Goal: Task Accomplishment & Management: Manage account settings

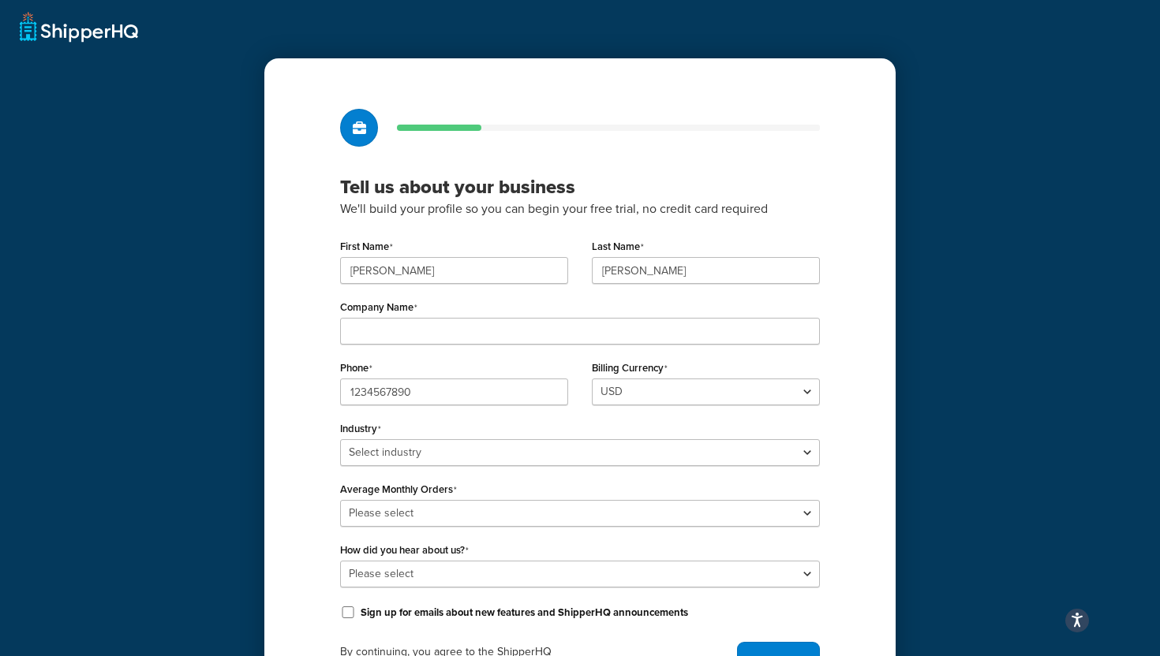
scroll to position [90, 0]
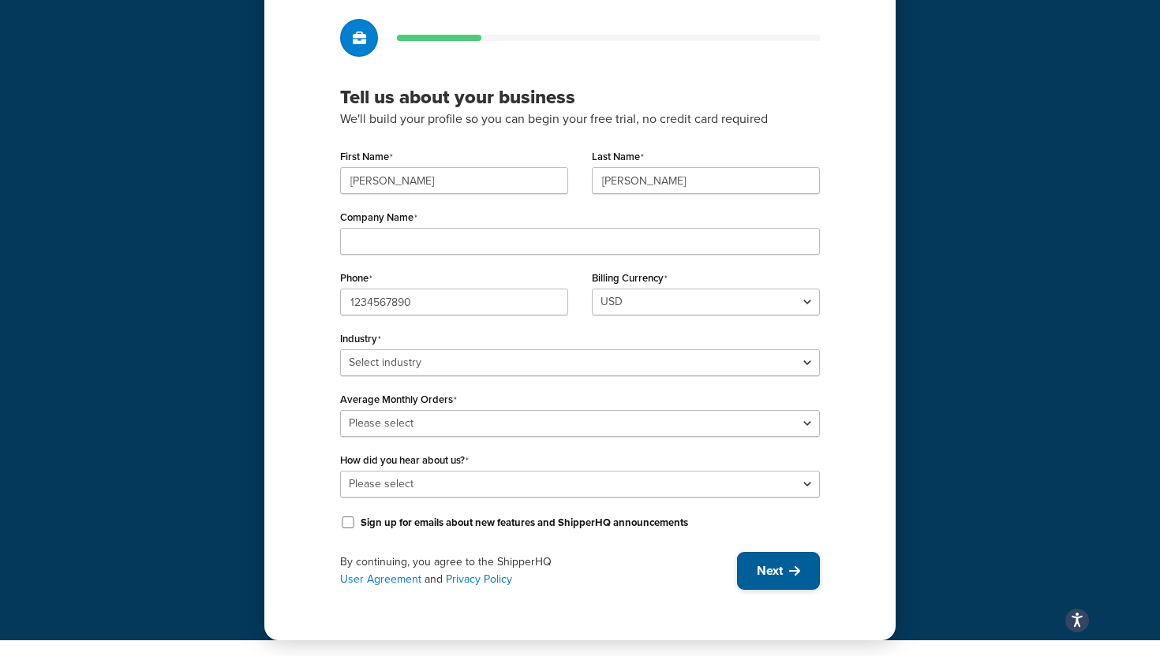
click at [753, 576] on button "Next" at bounding box center [778, 571] width 83 height 38
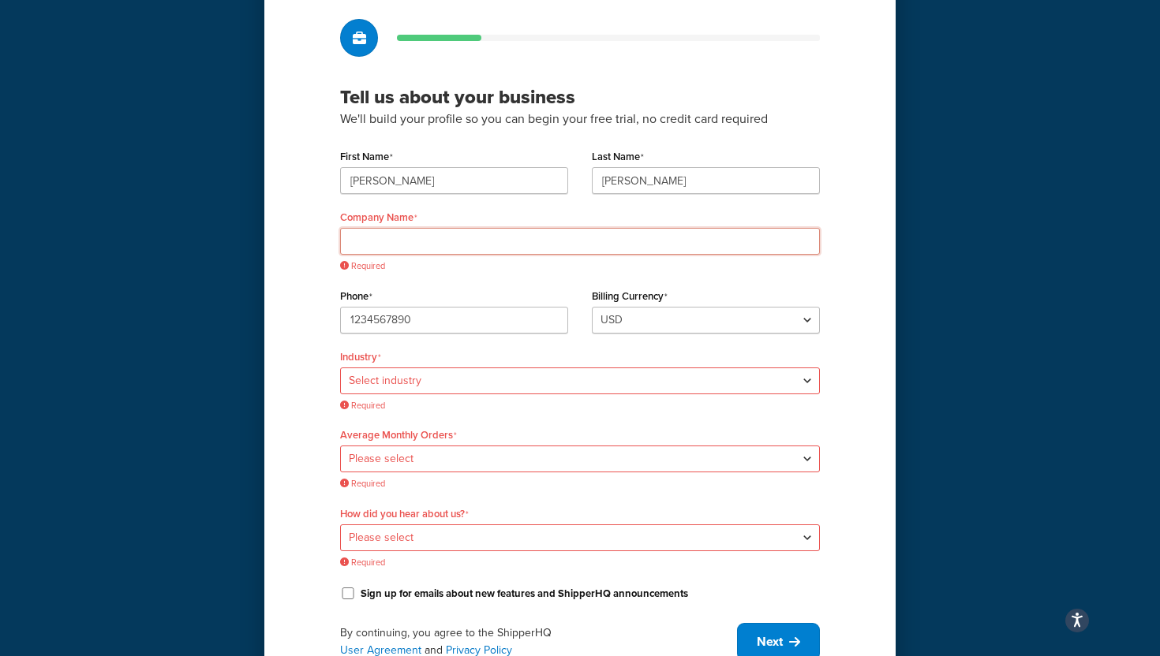
click at [406, 238] on input "Company Name" at bounding box center [580, 241] width 480 height 27
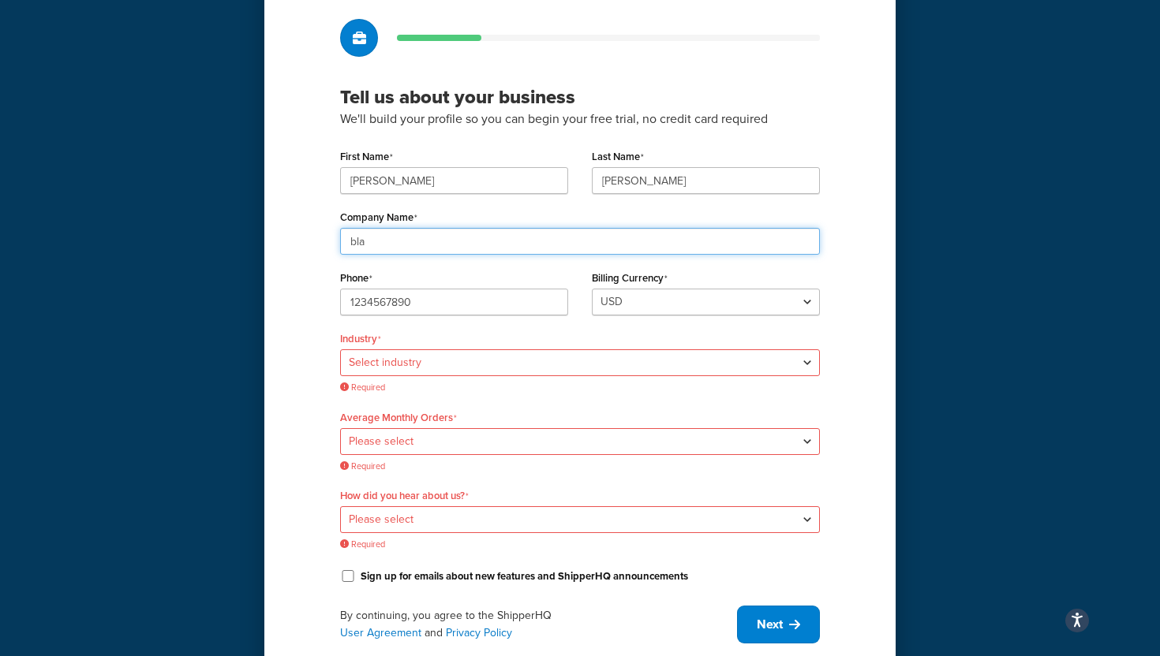
click at [352, 246] on input "bla" at bounding box center [580, 241] width 480 height 27
type input "bla"
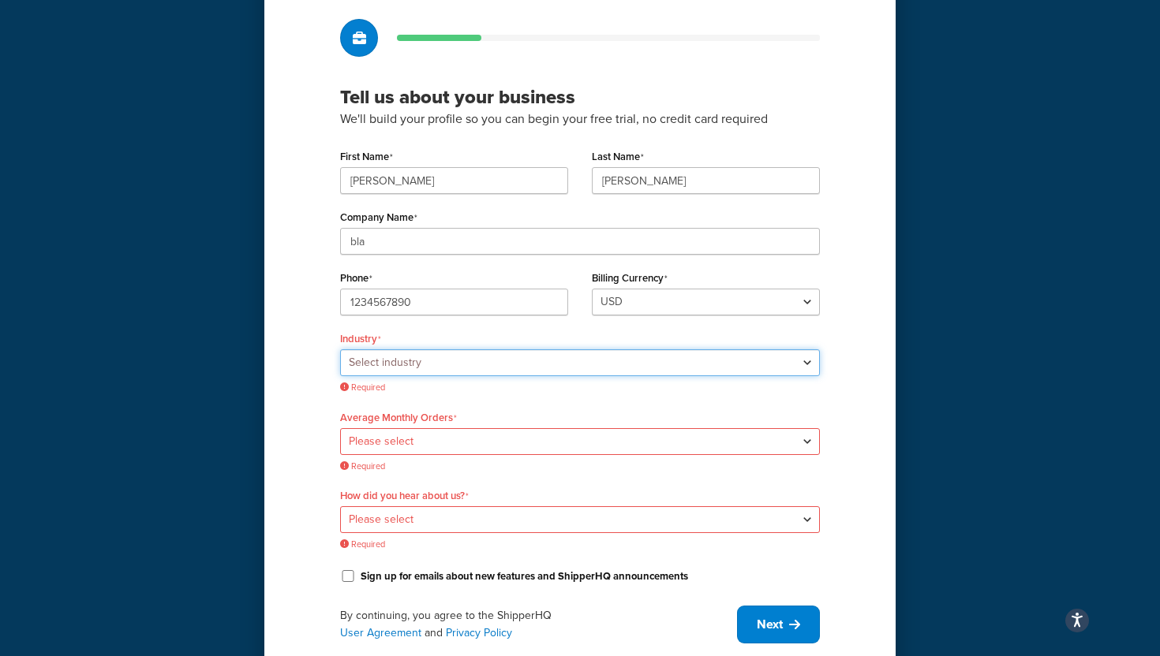
click at [371, 361] on select "Select industry Automotive Adult Agriculture Alcohol, Tobacco & CBD Arts & Craf…" at bounding box center [580, 362] width 480 height 27
select select "25"
click at [340, 349] on select "Select industry Automotive Adult Agriculture Alcohol, Tobacco & CBD Arts & Craf…" at bounding box center [580, 362] width 480 height 27
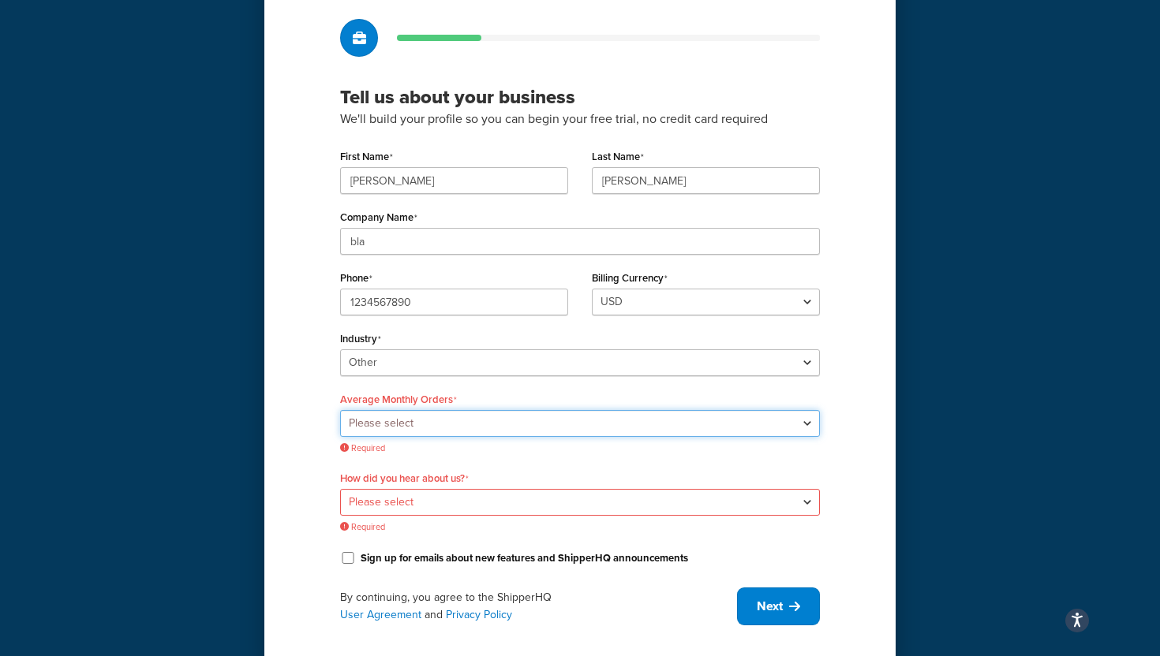
click at [421, 423] on select "Please select 0-500 501-1,000 1,001-10,000 10,001-20,000 Over 20,000" at bounding box center [580, 423] width 480 height 27
select select "1"
click at [340, 410] on select "Please select 0-500 501-1,000 1,001-10,000 10,001-20,000 Over 20,000" at bounding box center [580, 423] width 480 height 27
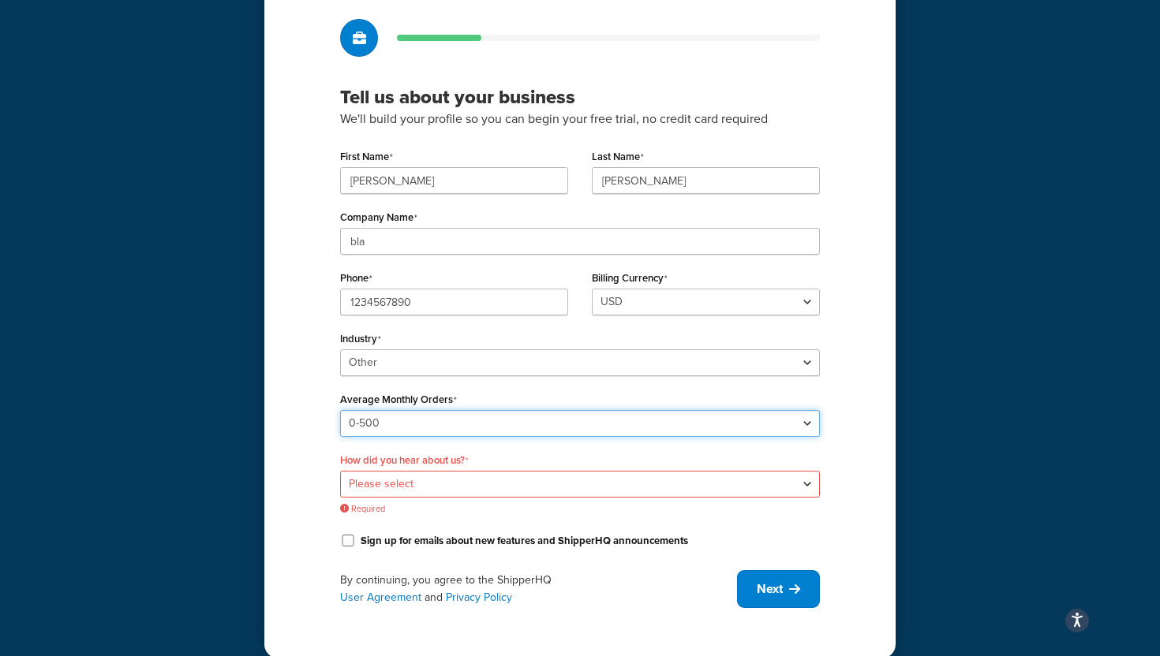
scroll to position [108, 0]
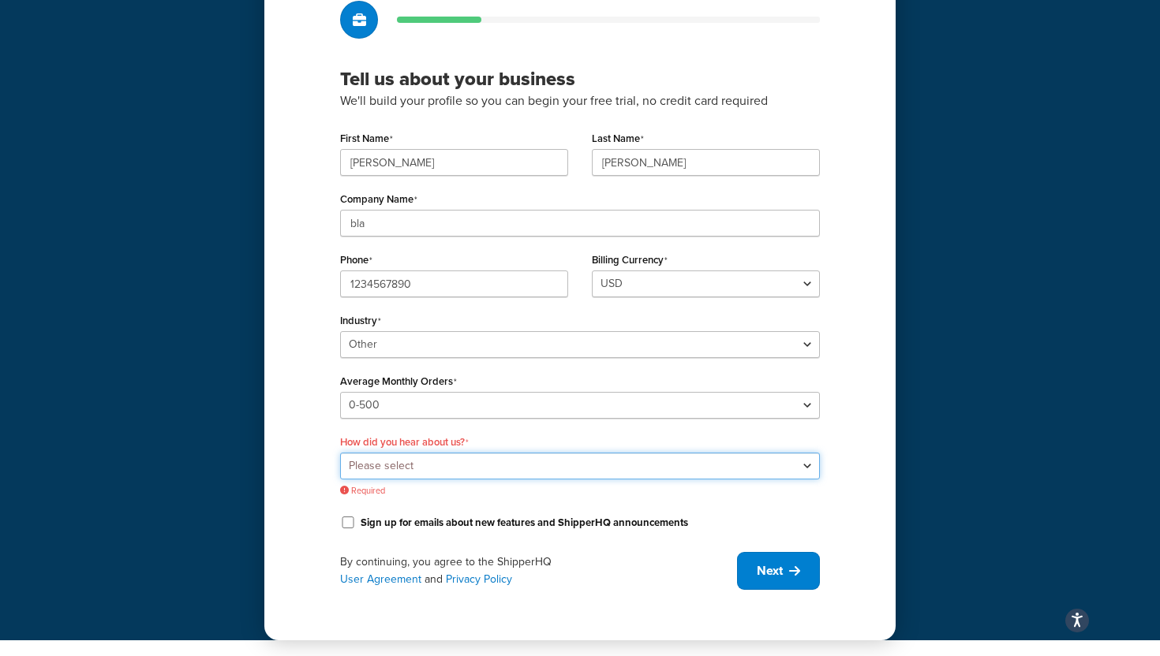
click at [372, 471] on select "Please select Online Search App Store or Marketplace Listing Referred by Agency…" at bounding box center [580, 466] width 480 height 27
click at [340, 453] on select "Please select Online Search App Store or Marketplace Listing Referred by Agency…" at bounding box center [580, 466] width 480 height 27
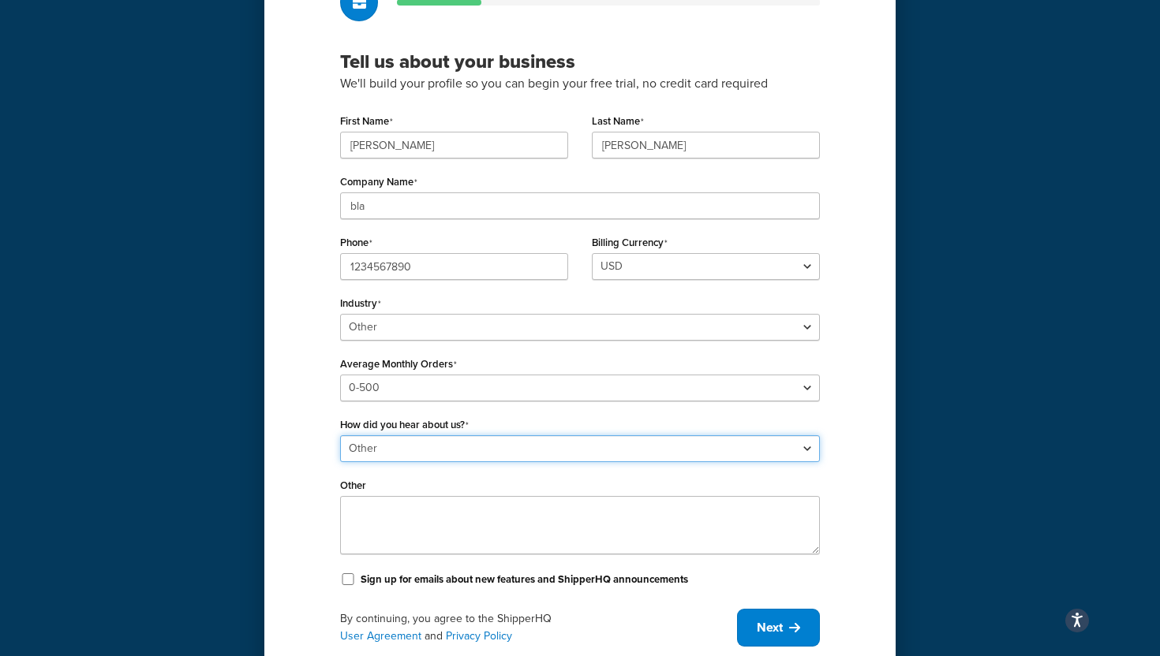
scroll to position [128, 0]
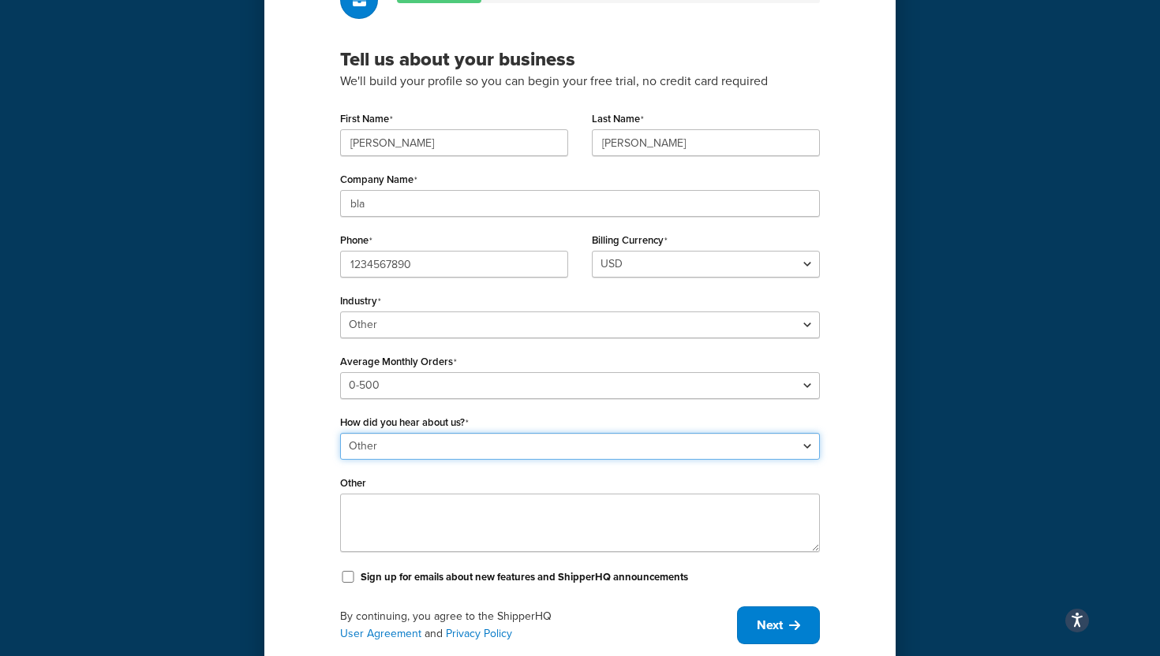
click at [351, 456] on select "Please select Online Search App Store or Marketplace Listing Referred by Agency…" at bounding box center [580, 446] width 480 height 27
select select "1"
click at [340, 460] on select "Please select Online Search App Store or Marketplace Listing Referred by Agency…" at bounding box center [580, 446] width 480 height 27
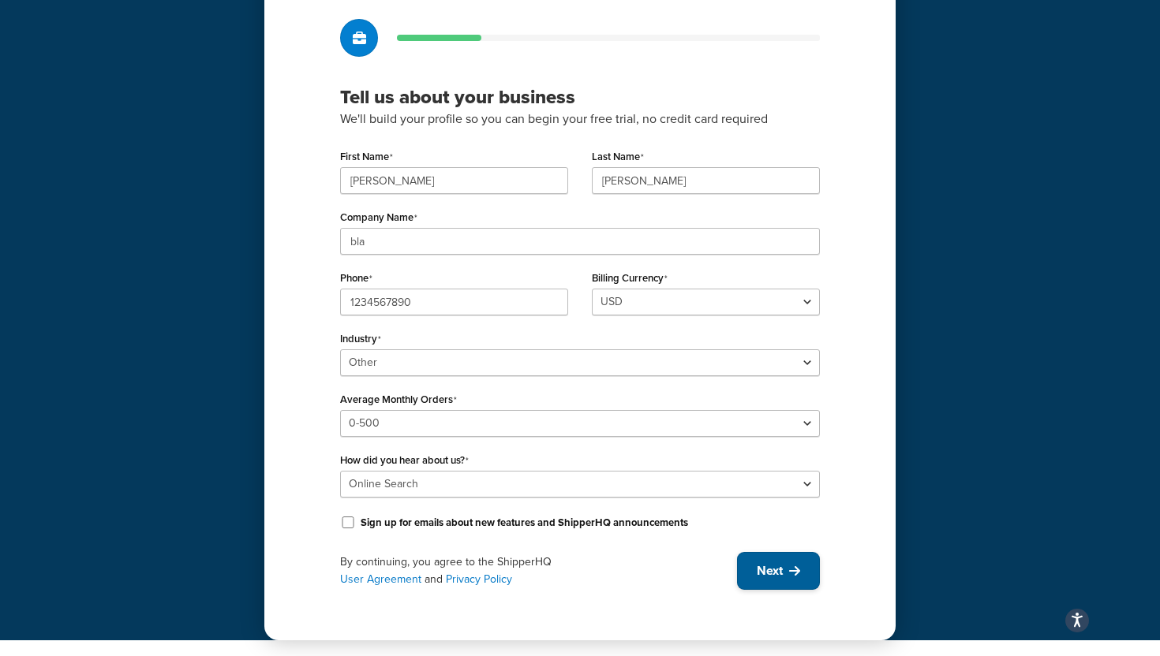
click at [807, 582] on button "Next" at bounding box center [778, 571] width 83 height 38
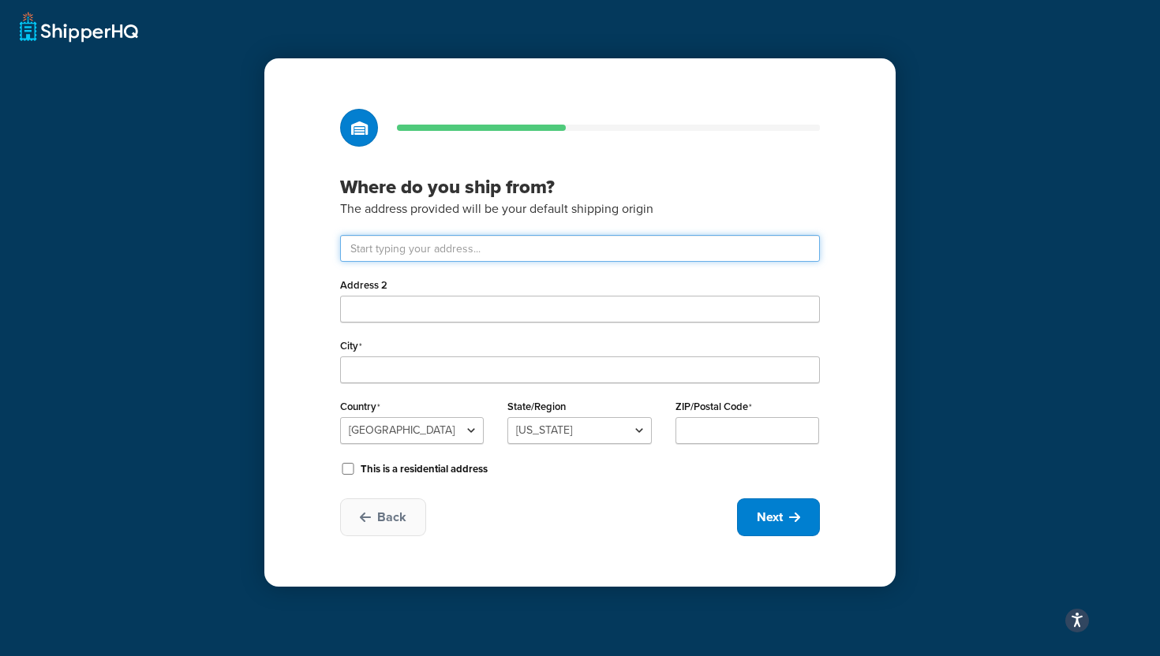
click at [462, 243] on input "text" at bounding box center [580, 248] width 480 height 27
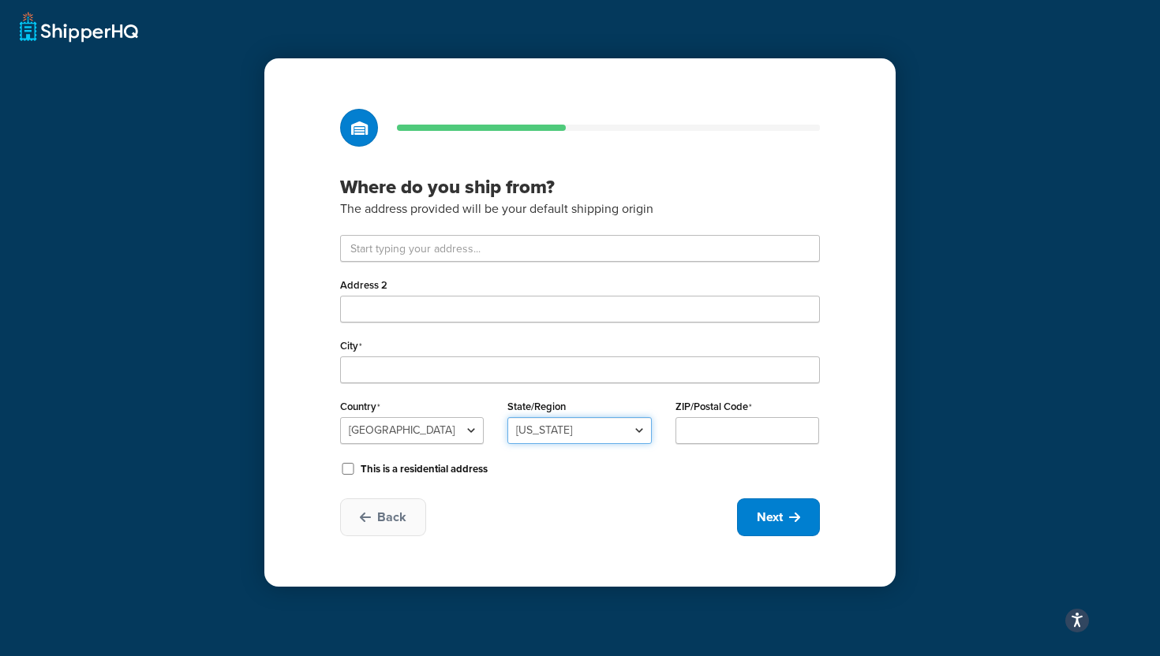
click at [600, 435] on select "Alabama Alaska American Samoa Arizona Arkansas Armed Forces Americas Armed Forc…" at bounding box center [579, 430] width 144 height 27
select select "5"
click at [507, 417] on select "Alabama Alaska American Samoa Arizona Arkansas Armed Forces Americas Armed Forc…" at bounding box center [579, 430] width 144 height 27
click at [720, 429] on input "ZIP/Postal Code" at bounding box center [747, 430] width 144 height 27
type input "90025"
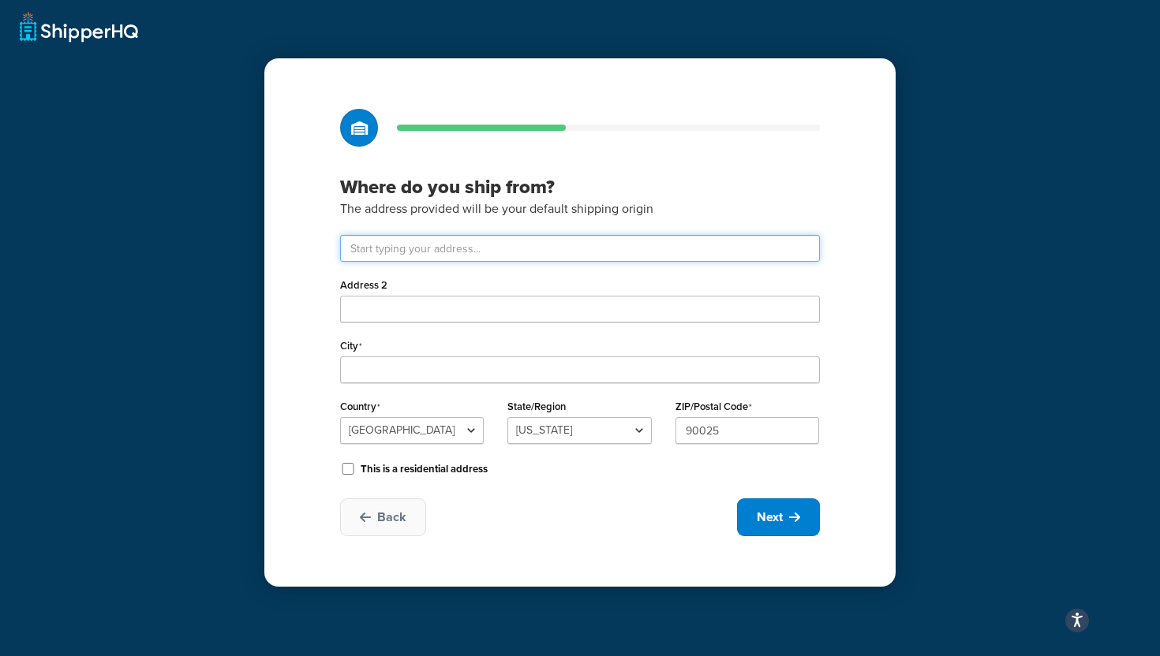
type input "bla bla, bla, bla"
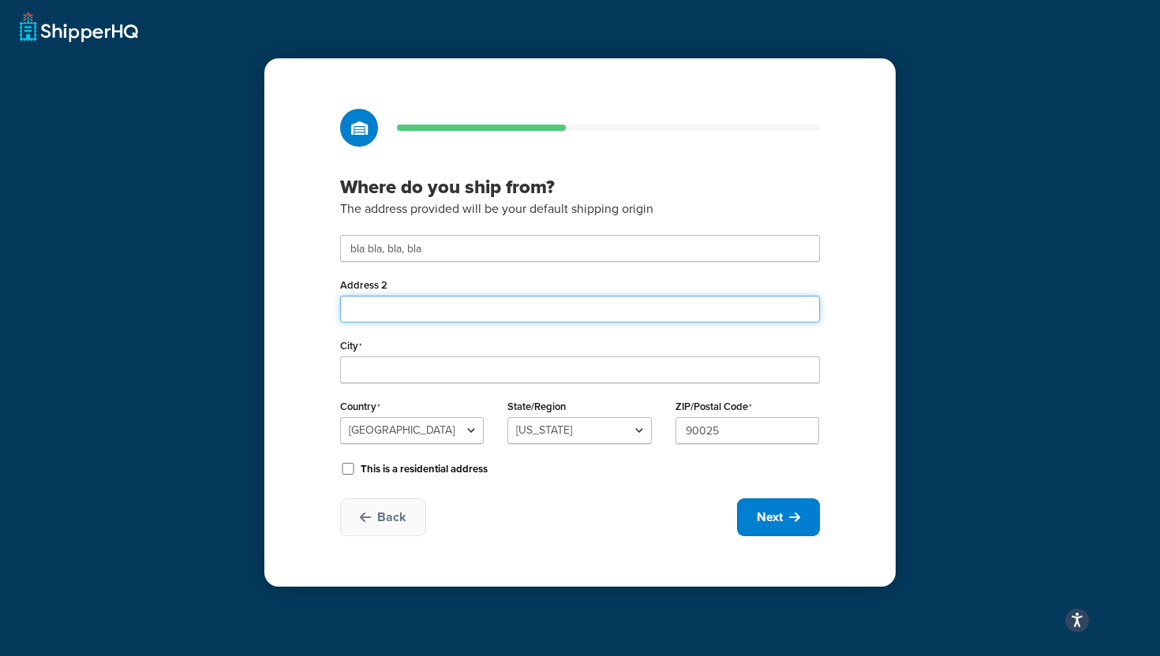
type input "bla"
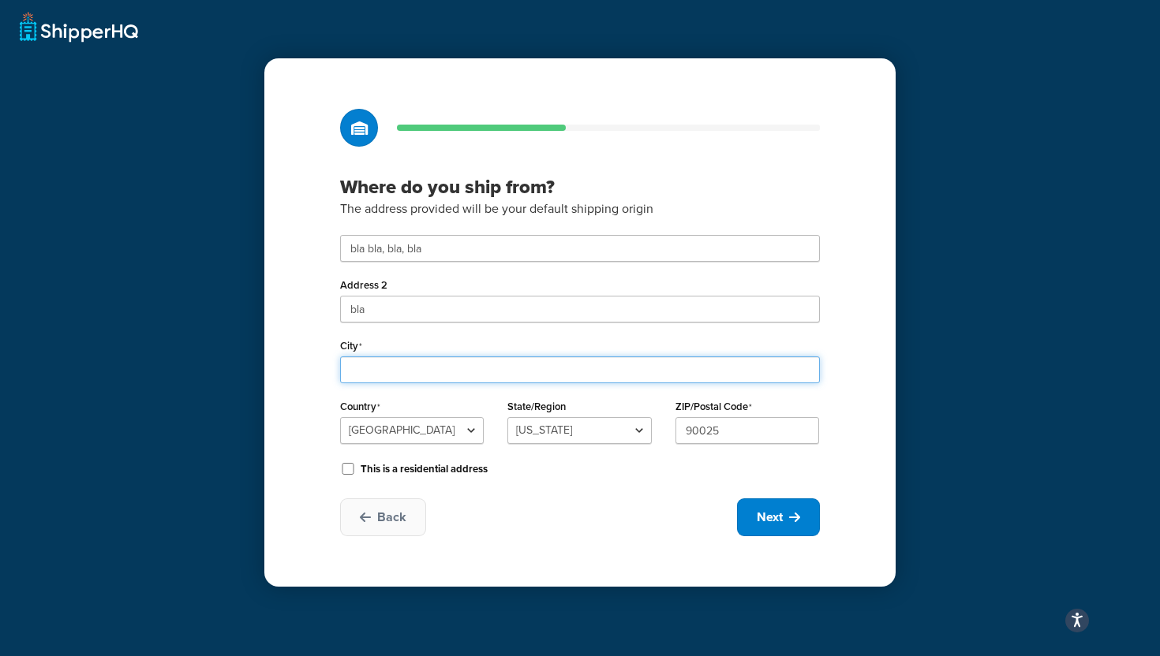
type input "los angeles"
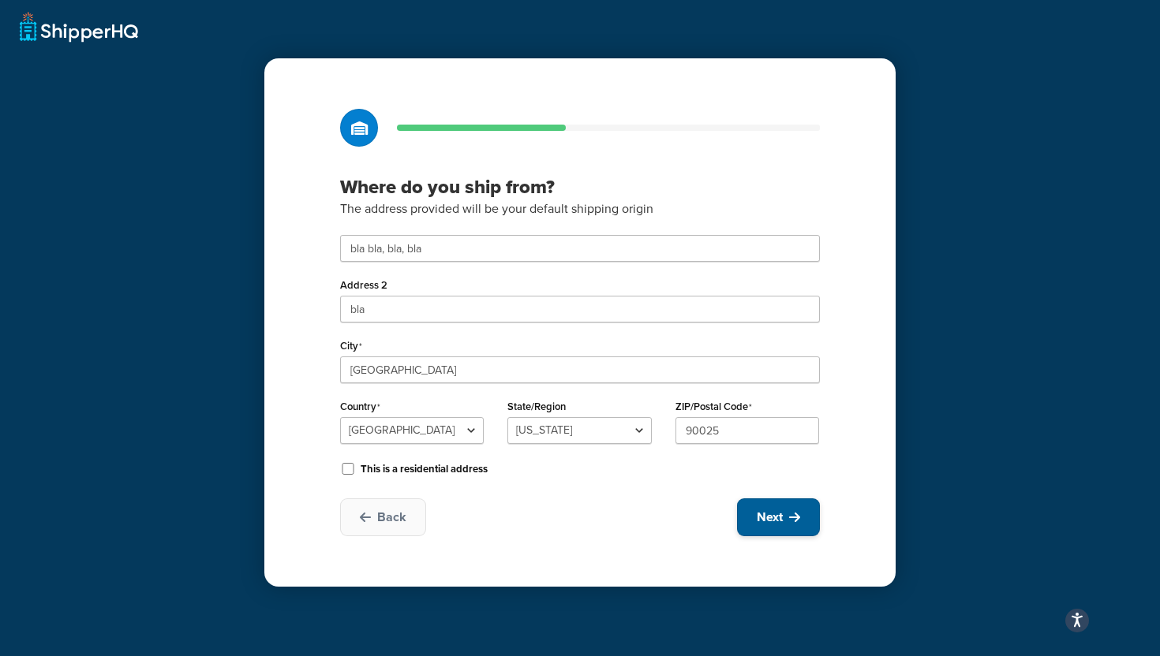
click at [745, 517] on button "Next" at bounding box center [778, 518] width 83 height 38
select select "1"
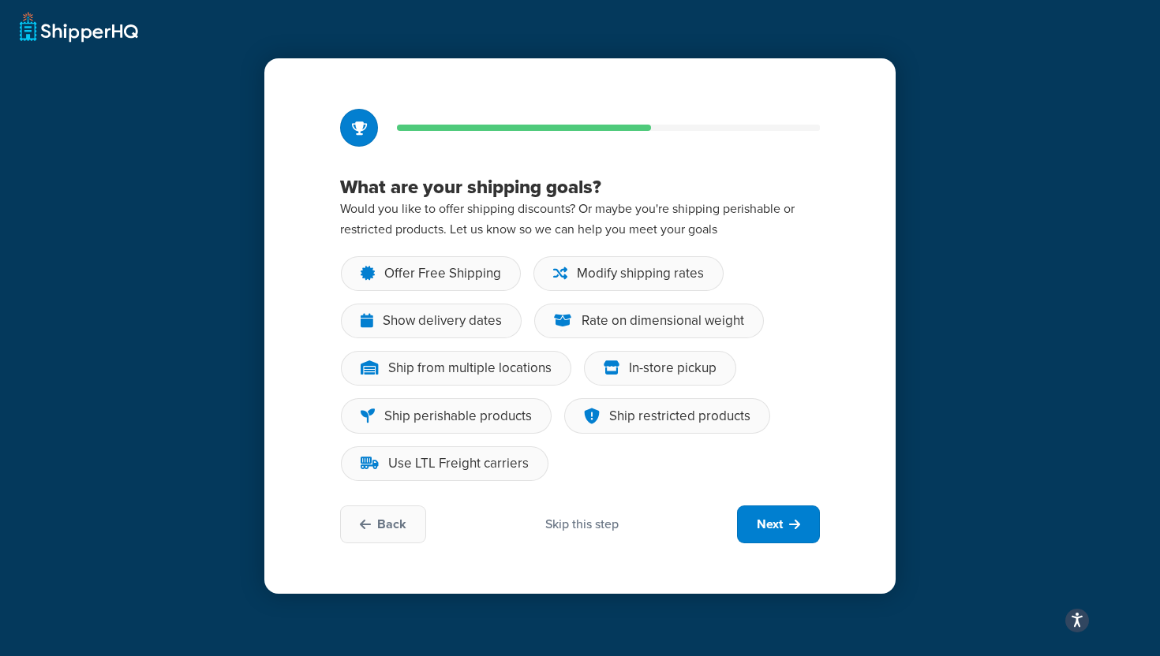
click at [566, 526] on div "Skip this step" at bounding box center [581, 524] width 73 height 17
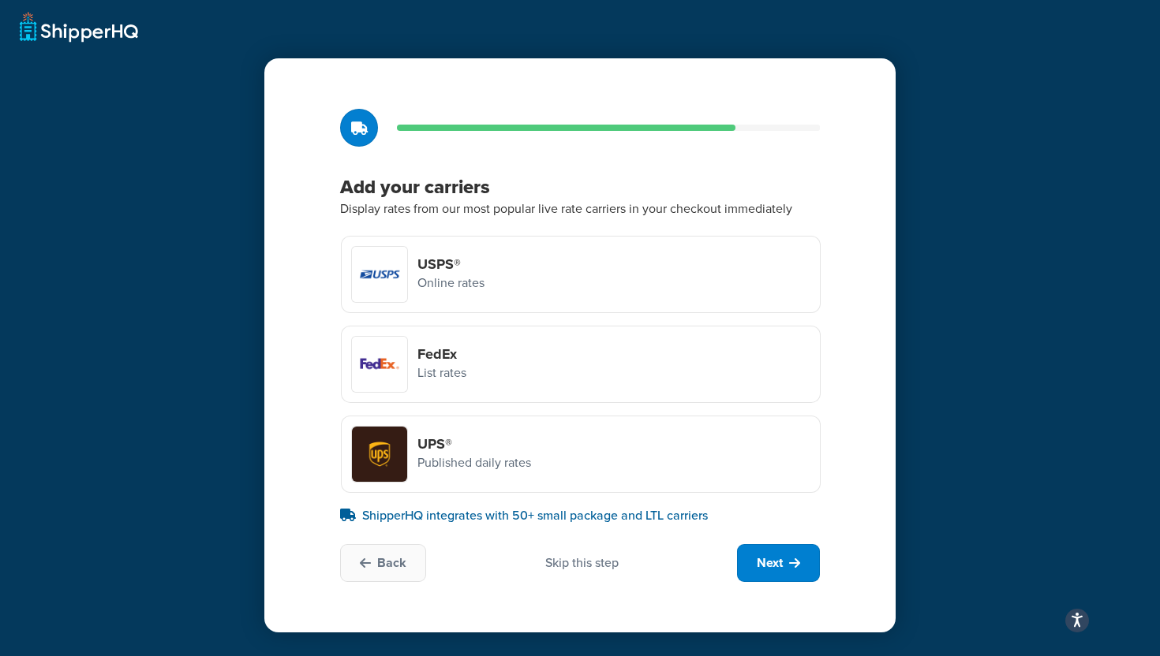
click at [576, 564] on div "Skip this step" at bounding box center [581, 563] width 73 height 17
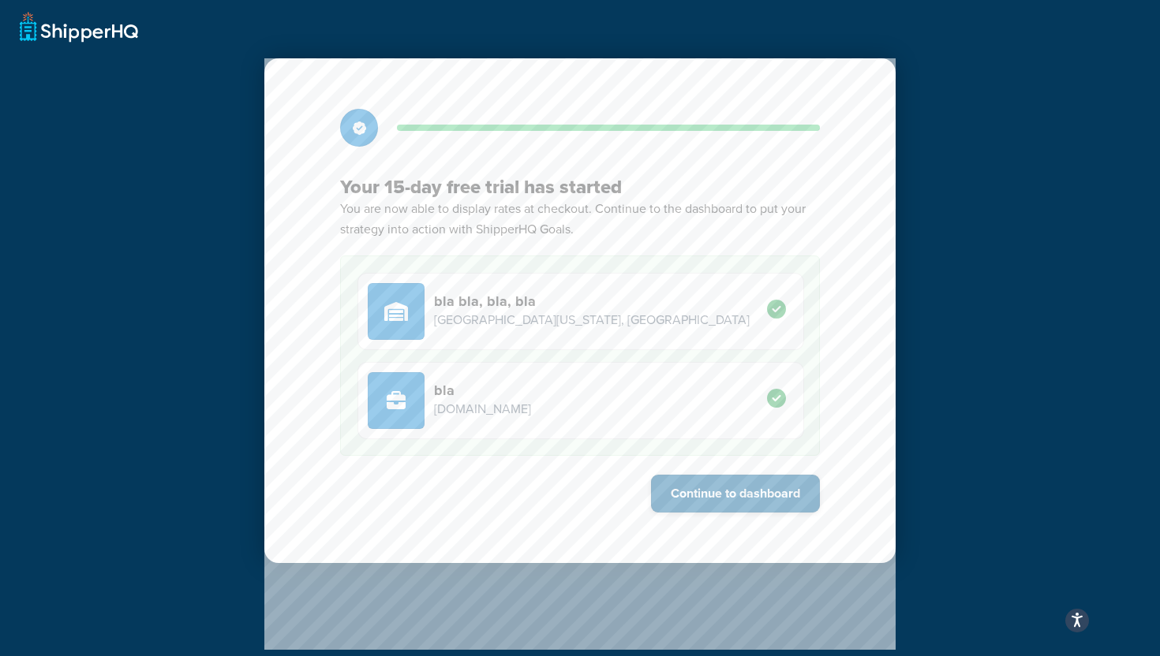
click at [666, 493] on button "Continue to dashboard" at bounding box center [735, 494] width 169 height 38
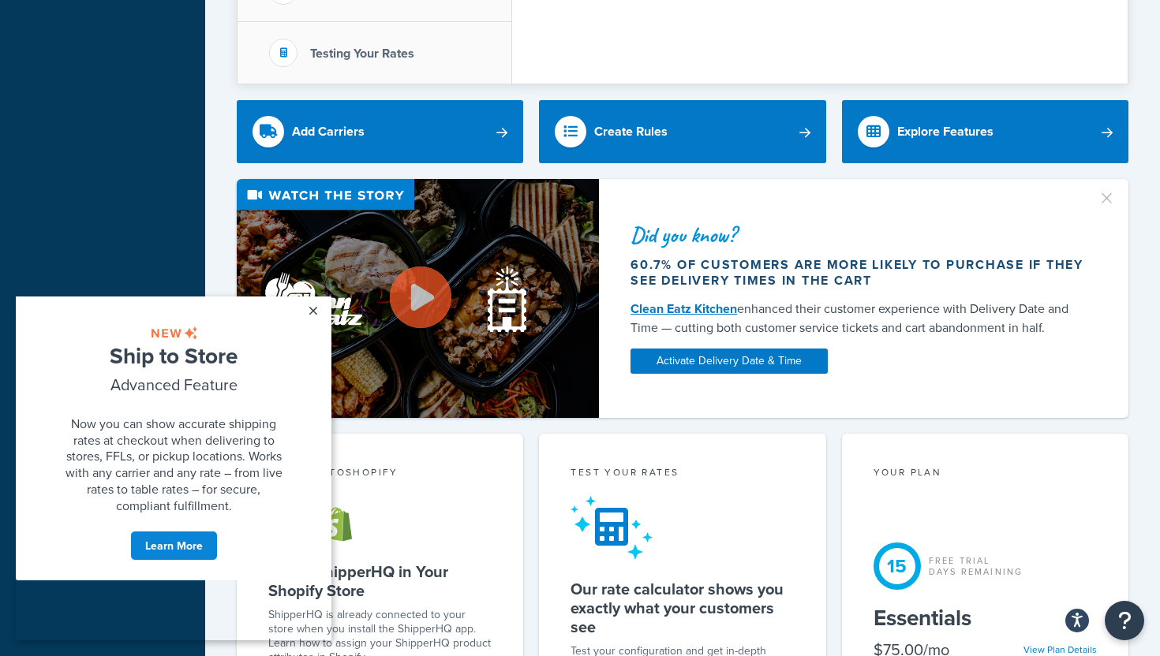
scroll to position [506, 0]
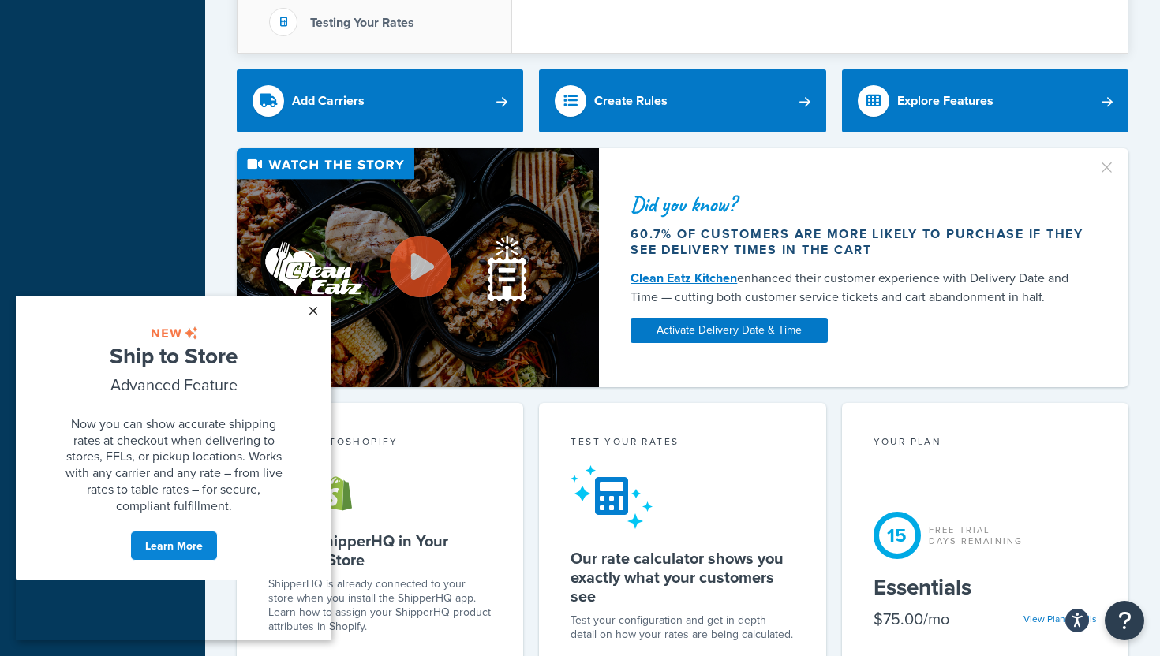
click at [316, 305] on link "×" at bounding box center [313, 311] width 28 height 28
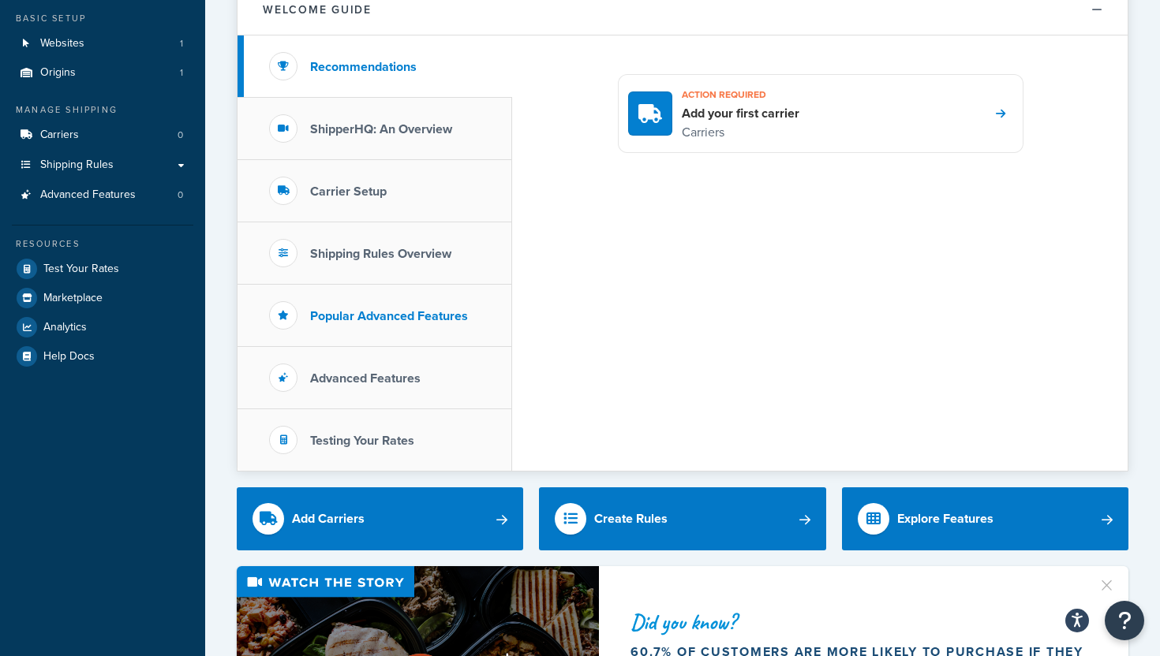
scroll to position [0, 0]
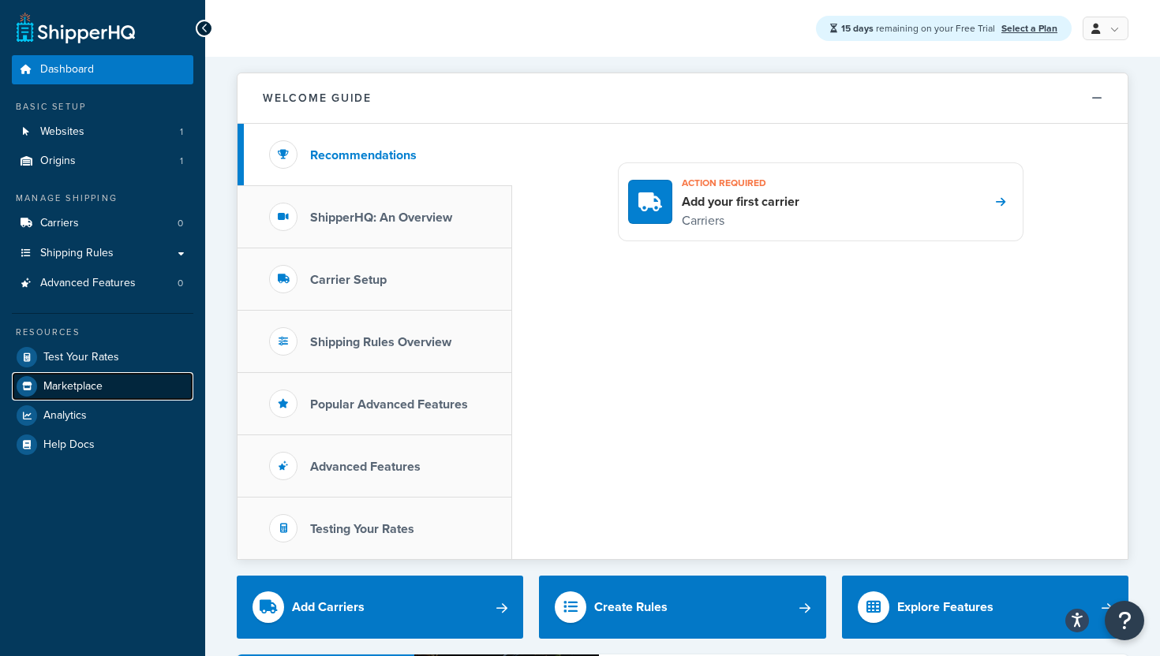
click at [55, 381] on span "Marketplace" at bounding box center [72, 386] width 59 height 13
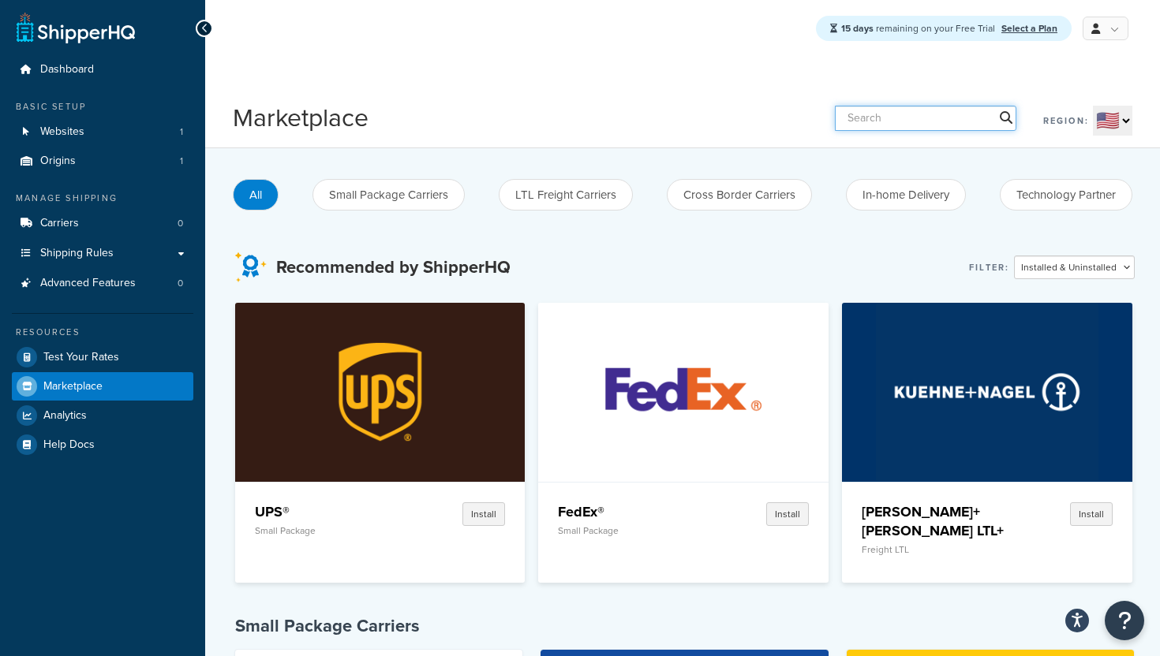
click at [946, 122] on input "text" at bounding box center [925, 118] width 181 height 25
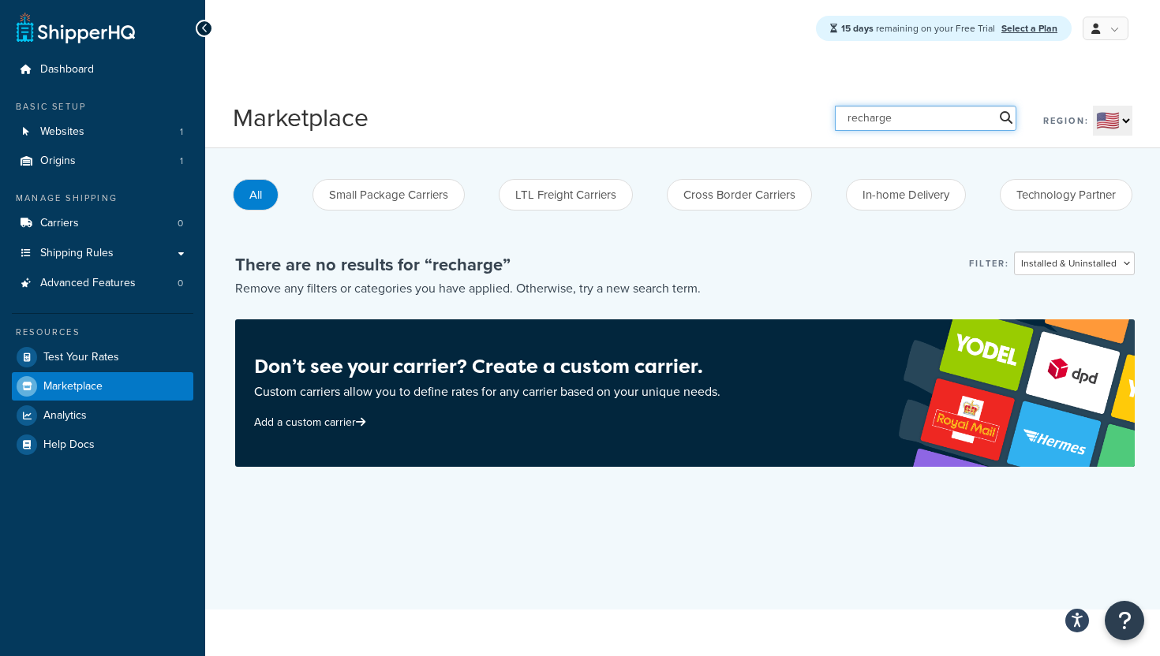
type input "recharge"
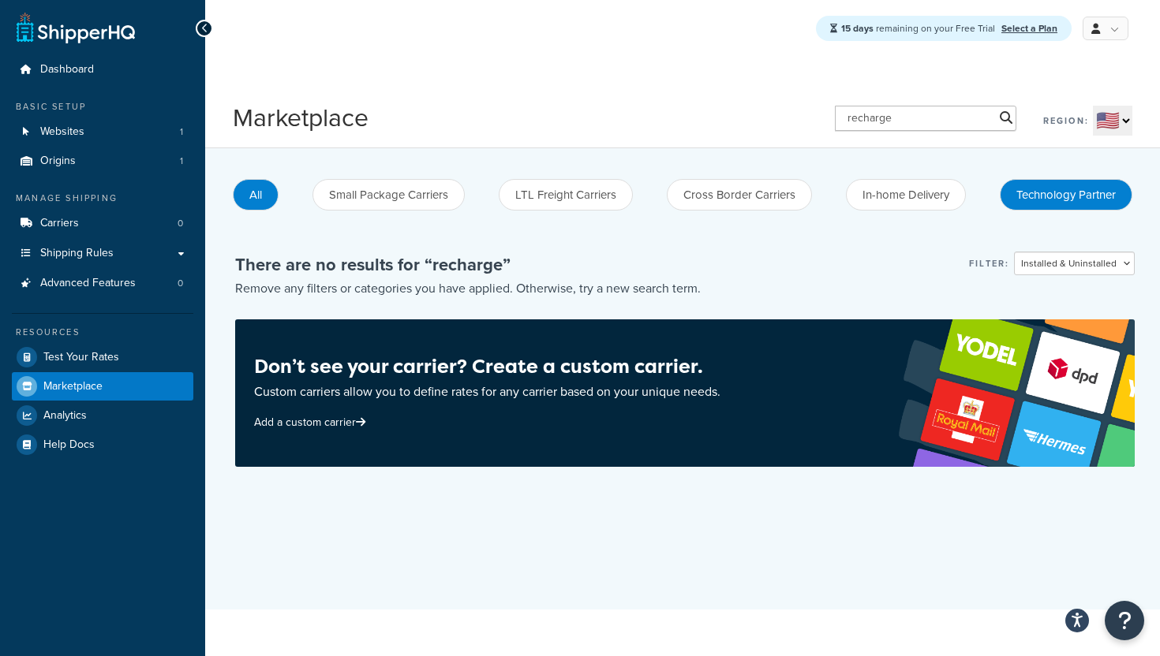
click at [1060, 207] on button "Technology Partner" at bounding box center [1066, 195] width 133 height 32
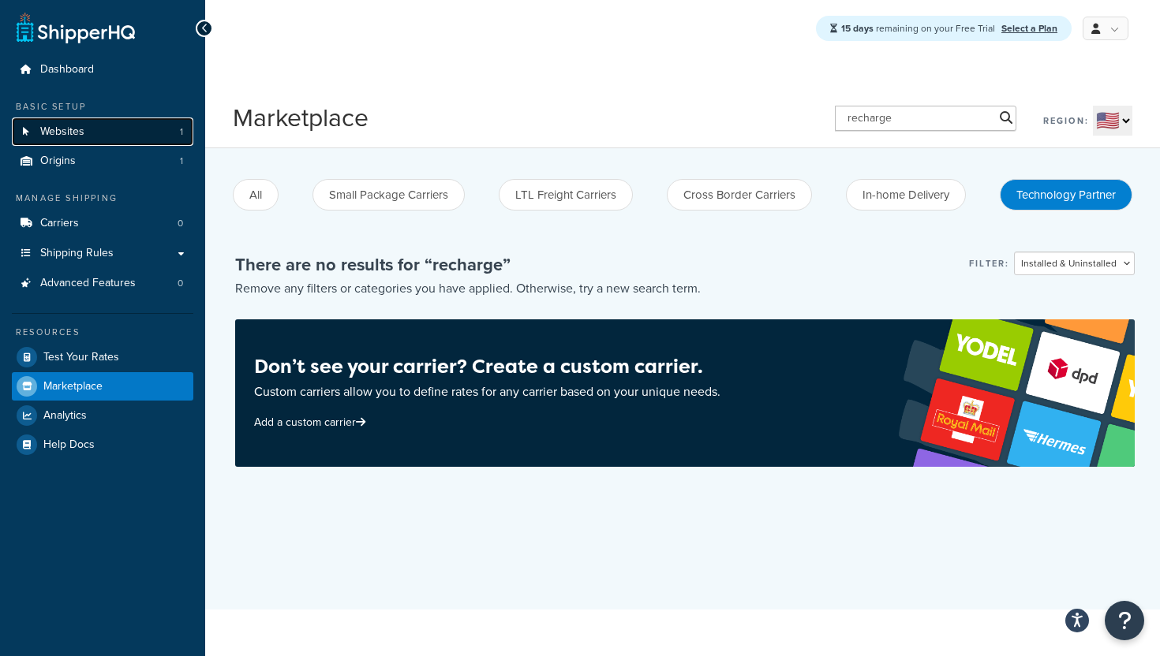
click at [47, 129] on span "Websites" at bounding box center [62, 131] width 44 height 13
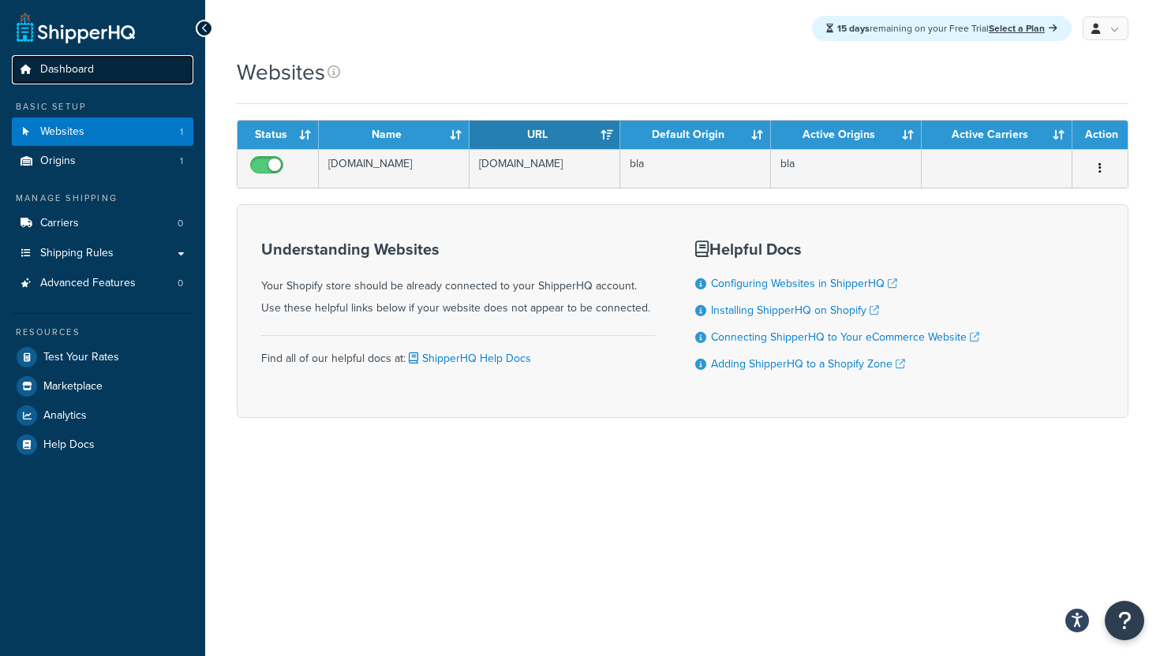
click at [48, 65] on span "Dashboard" at bounding box center [67, 69] width 54 height 13
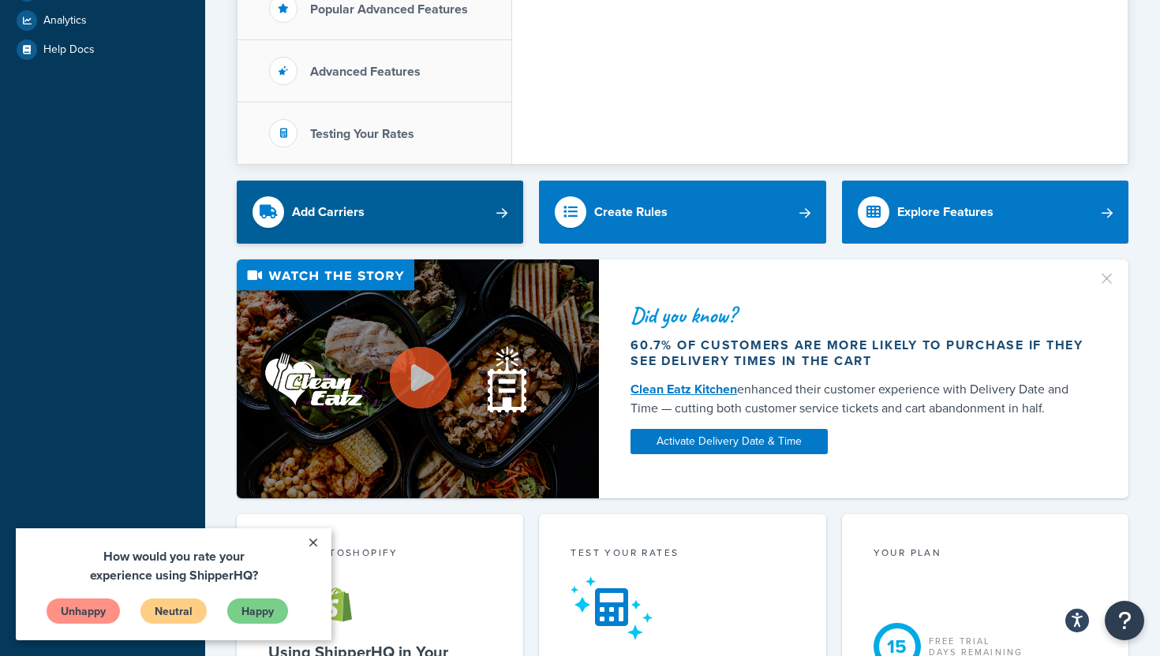
scroll to position [343, 0]
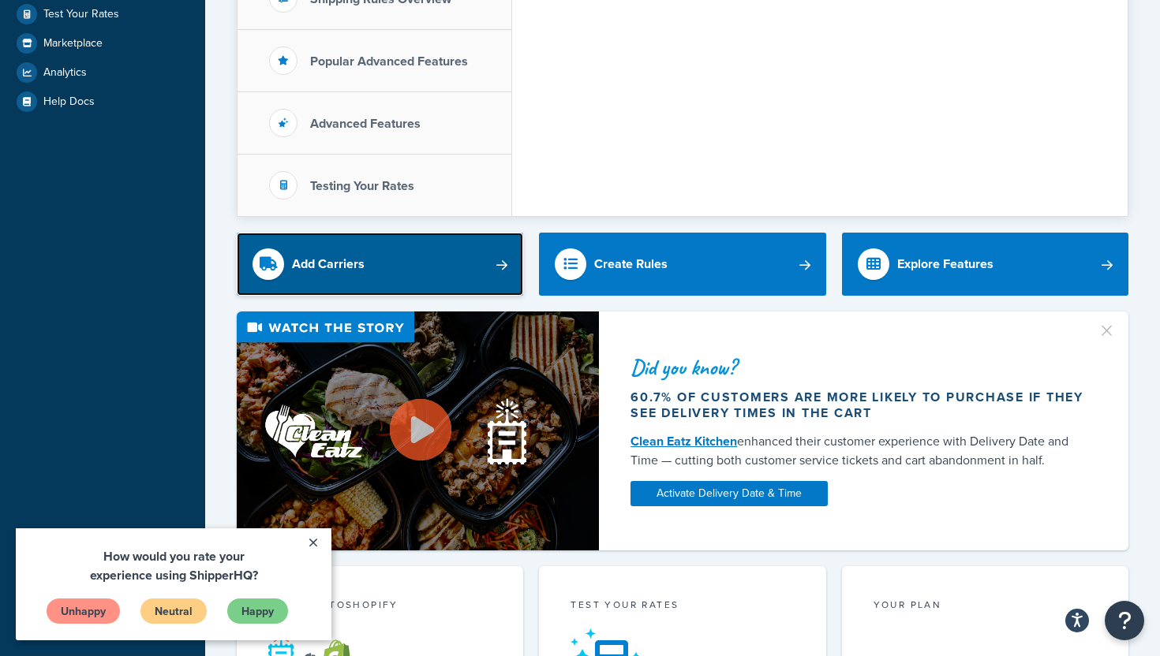
click at [323, 265] on div "Add Carriers" at bounding box center [328, 264] width 73 height 22
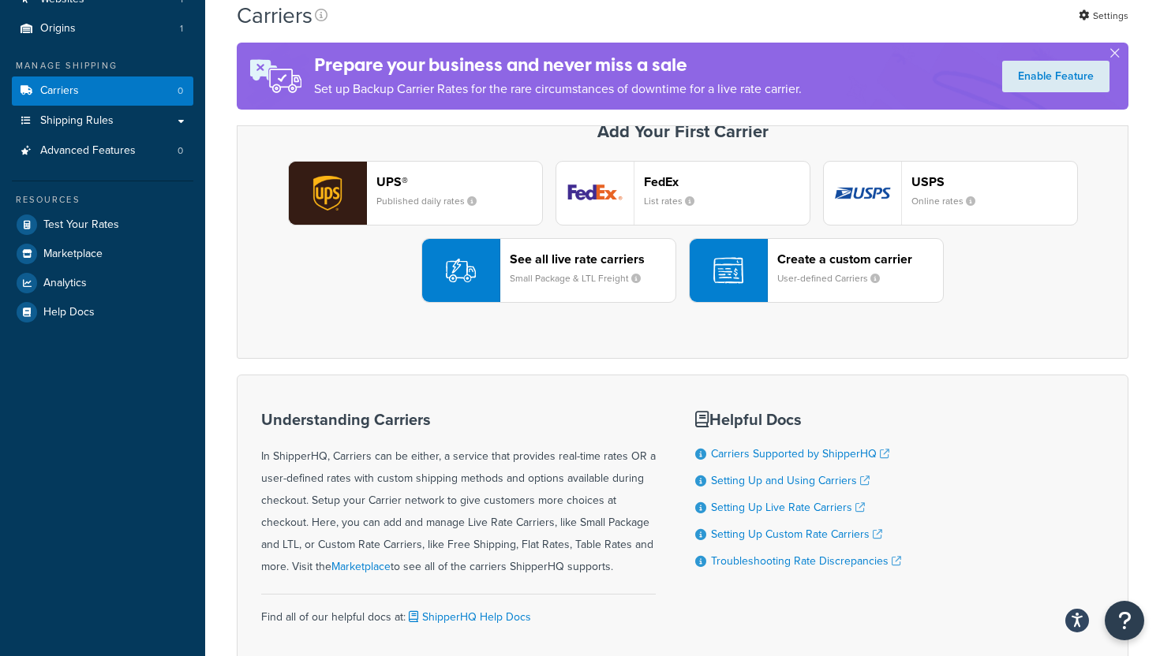
scroll to position [154, 0]
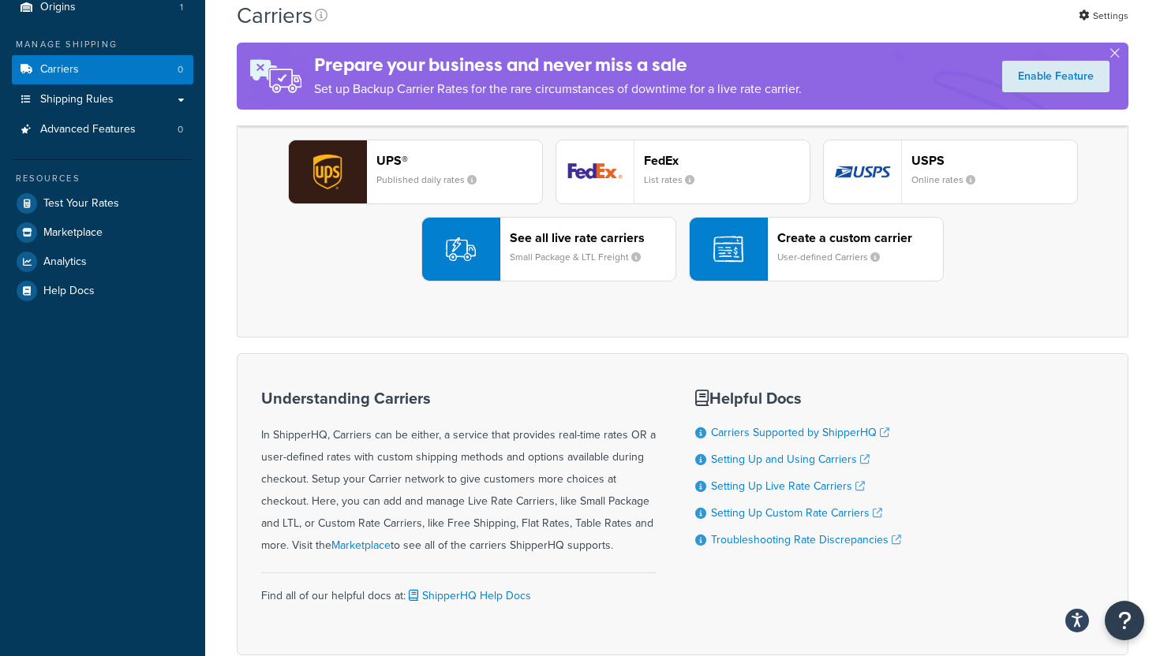
click at [351, 172] on img "button" at bounding box center [327, 171] width 77 height 63
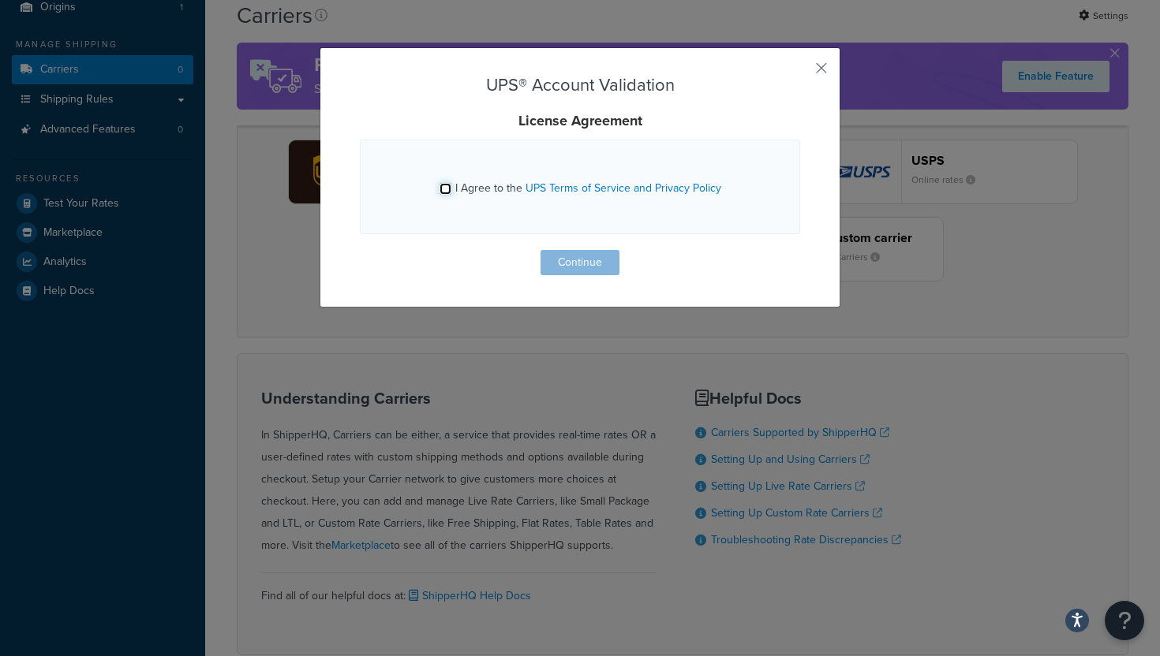
click at [443, 194] on input "I Agree to the UPS Terms of Service and Privacy Policy" at bounding box center [445, 189] width 12 height 12
checkbox input "true"
click at [582, 269] on button "Continue" at bounding box center [579, 262] width 79 height 25
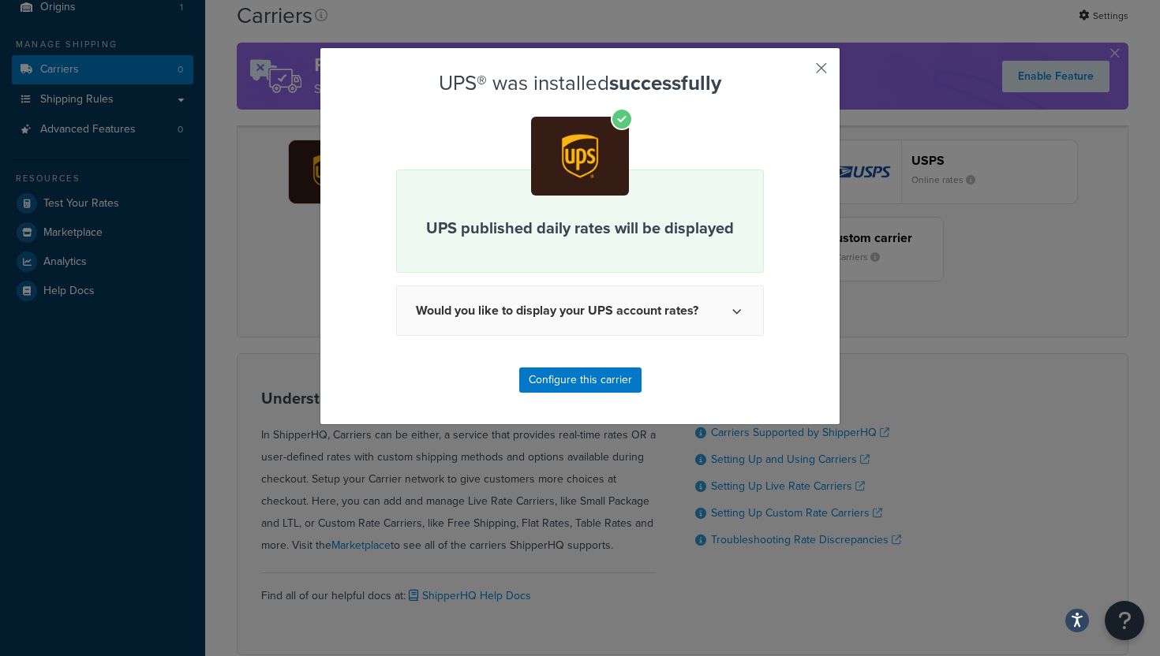
click at [800, 72] on button "button" at bounding box center [798, 74] width 4 height 4
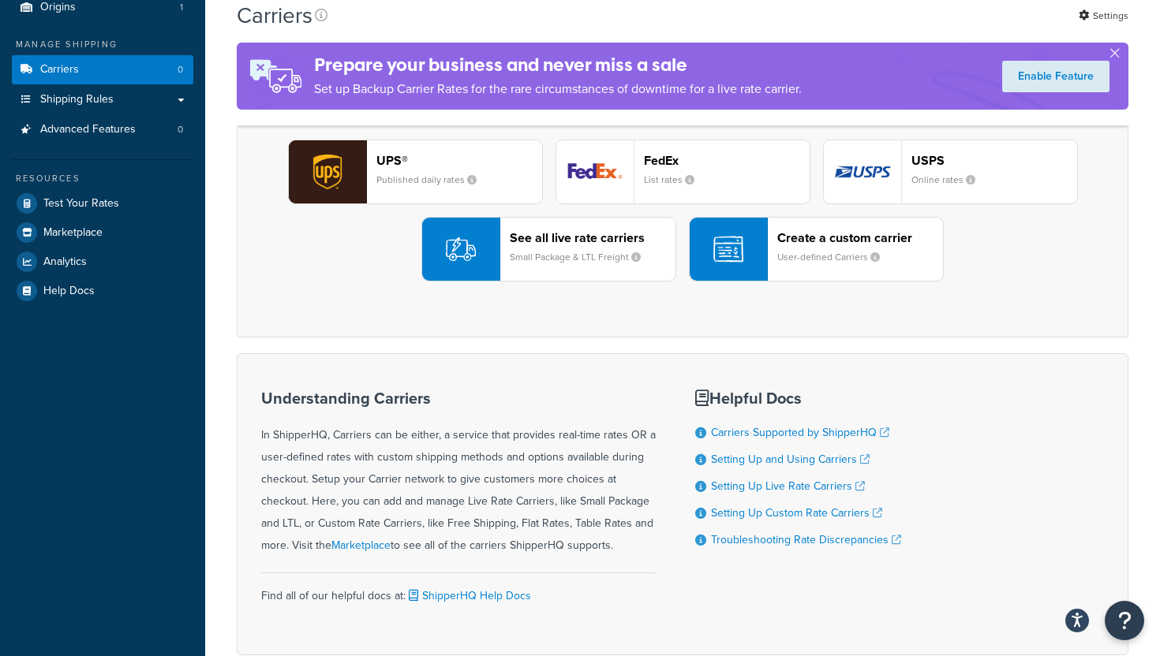
scroll to position [77, 0]
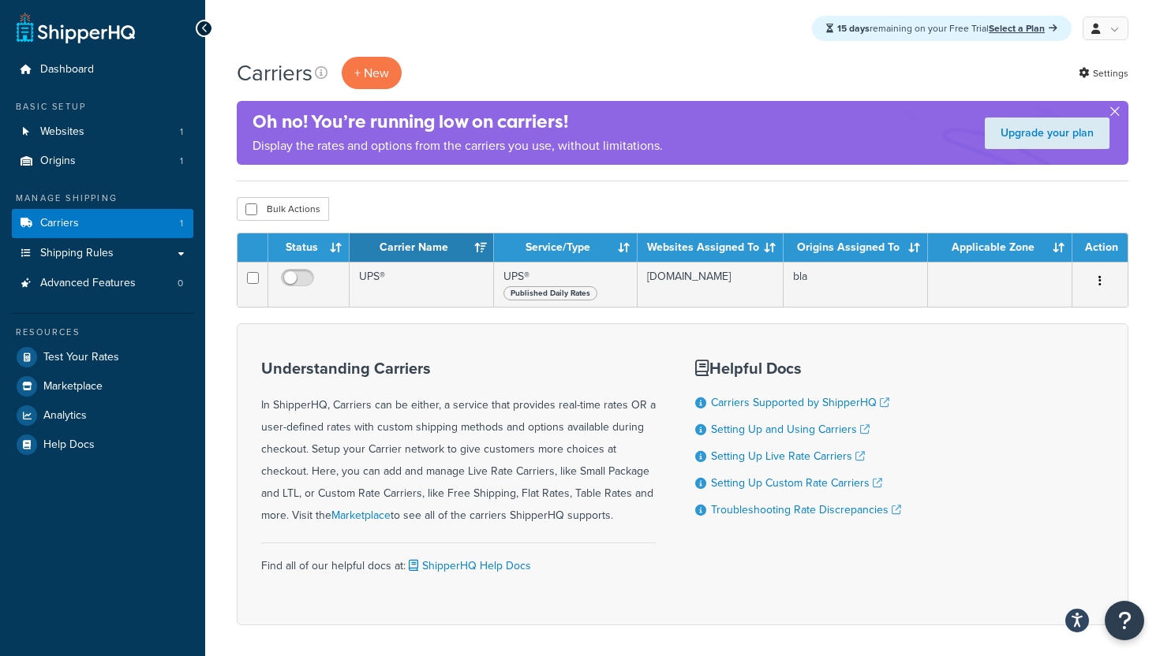
click at [1116, 113] on button "button" at bounding box center [1114, 115] width 4 height 4
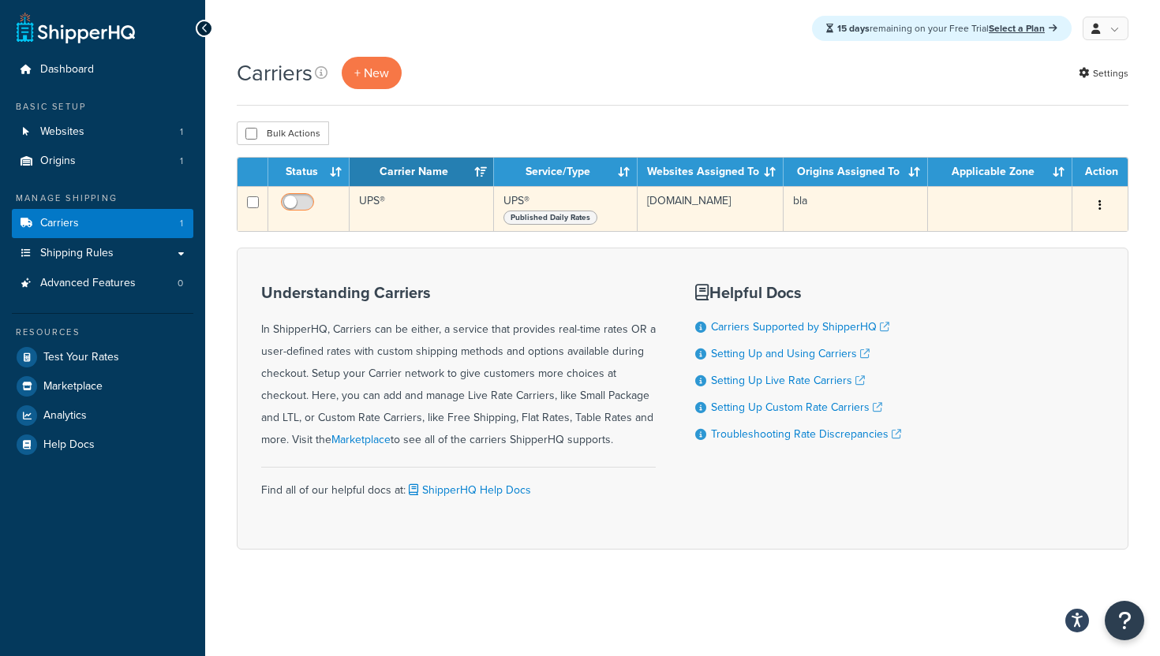
click at [308, 201] on input "checkbox" at bounding box center [299, 206] width 43 height 20
checkbox input "true"
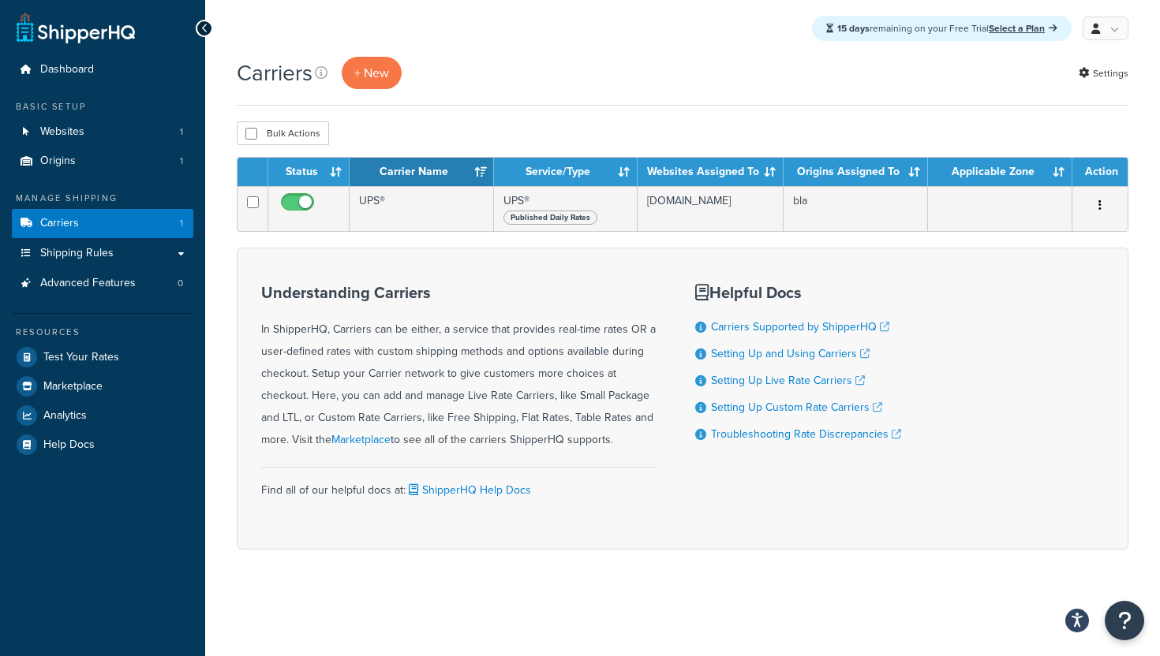
click at [503, 262] on div "Understanding Carriers In ShipperHQ, Carriers can be either, a service that pro…" at bounding box center [682, 399] width 891 height 302
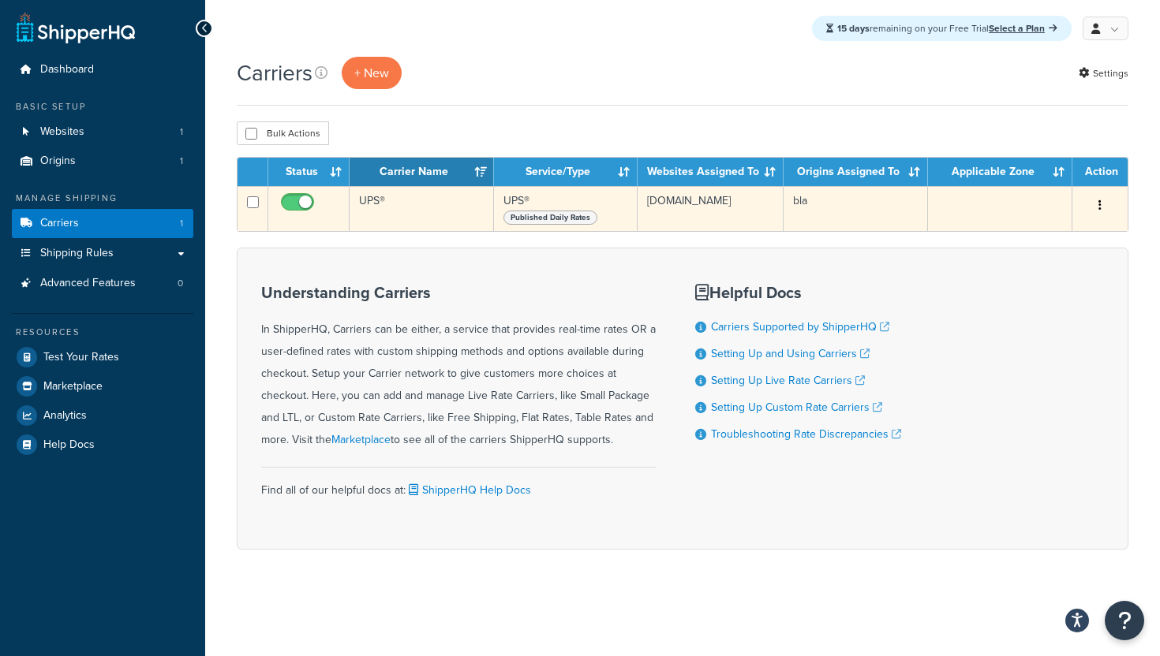
click at [1099, 202] on icon "button" at bounding box center [1099, 205] width 3 height 11
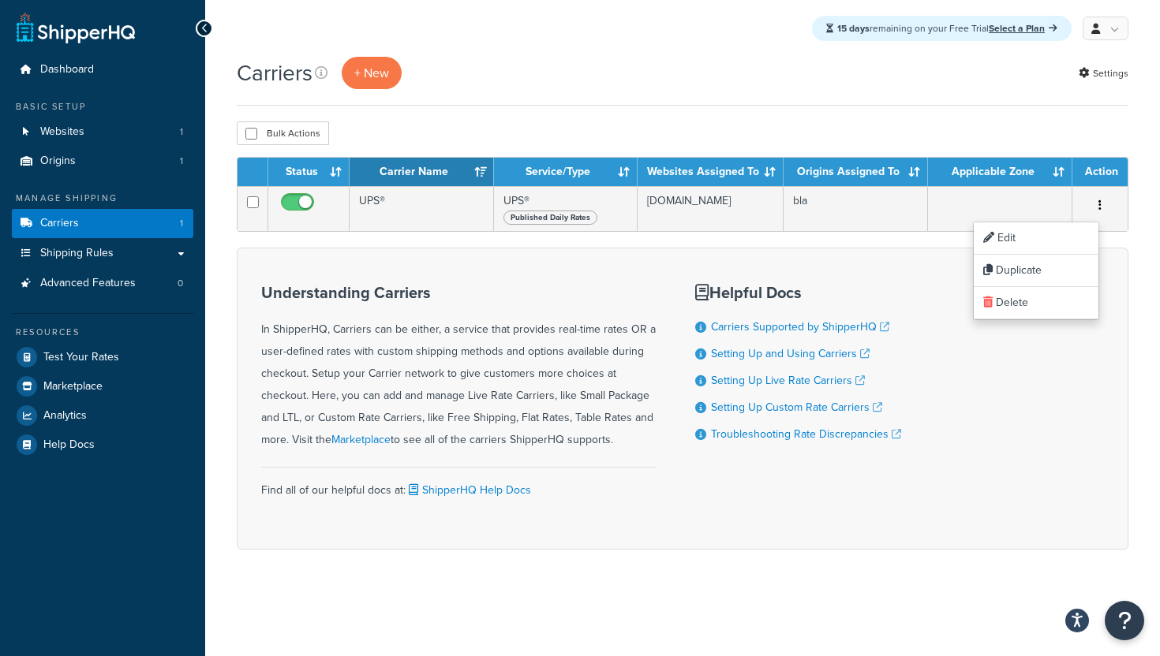
click at [679, 123] on div "Bulk Actions Duplicate Delete" at bounding box center [682, 133] width 891 height 24
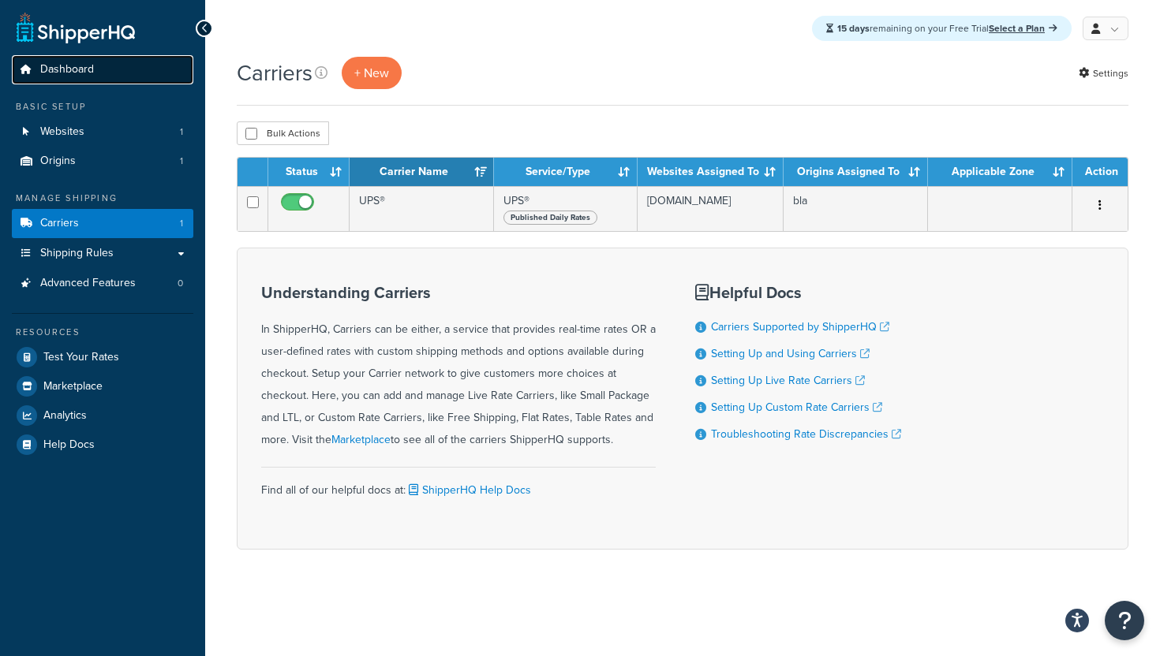
click at [64, 73] on span "Dashboard" at bounding box center [67, 69] width 54 height 13
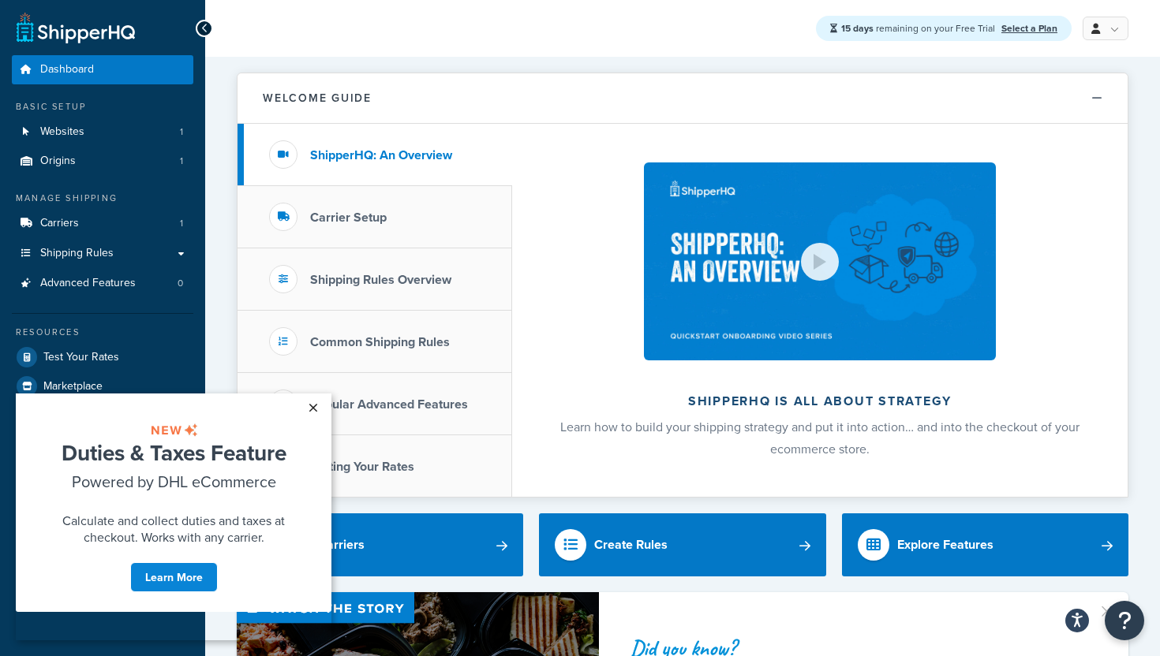
click at [313, 407] on link "×" at bounding box center [313, 408] width 28 height 28
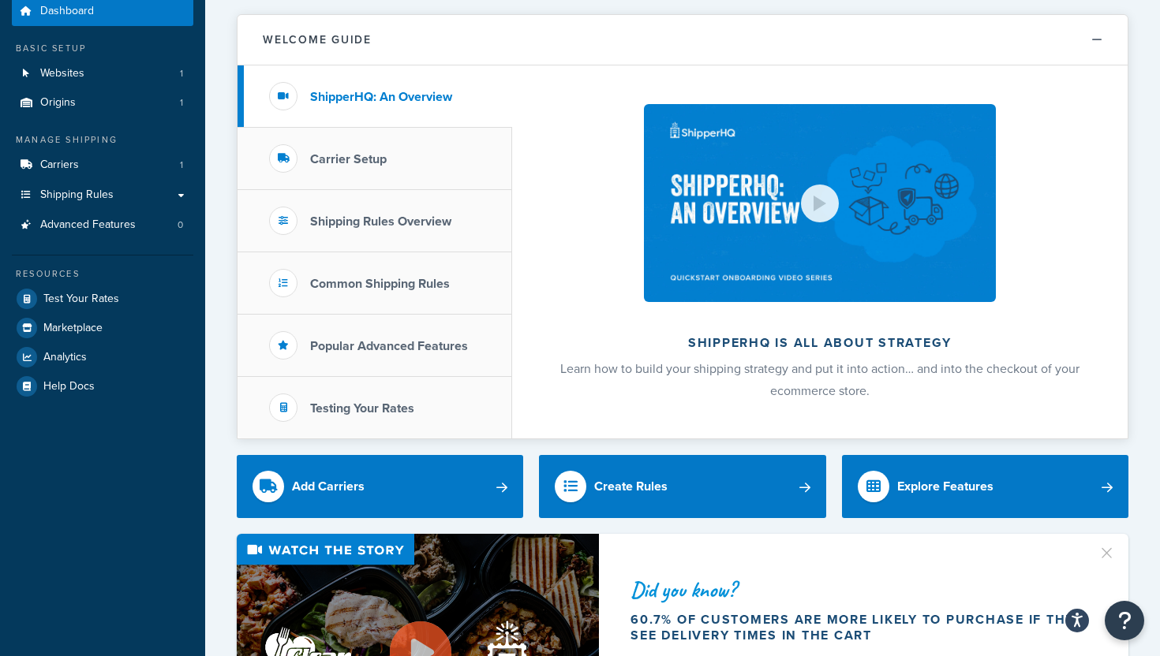
scroll to position [178, 0]
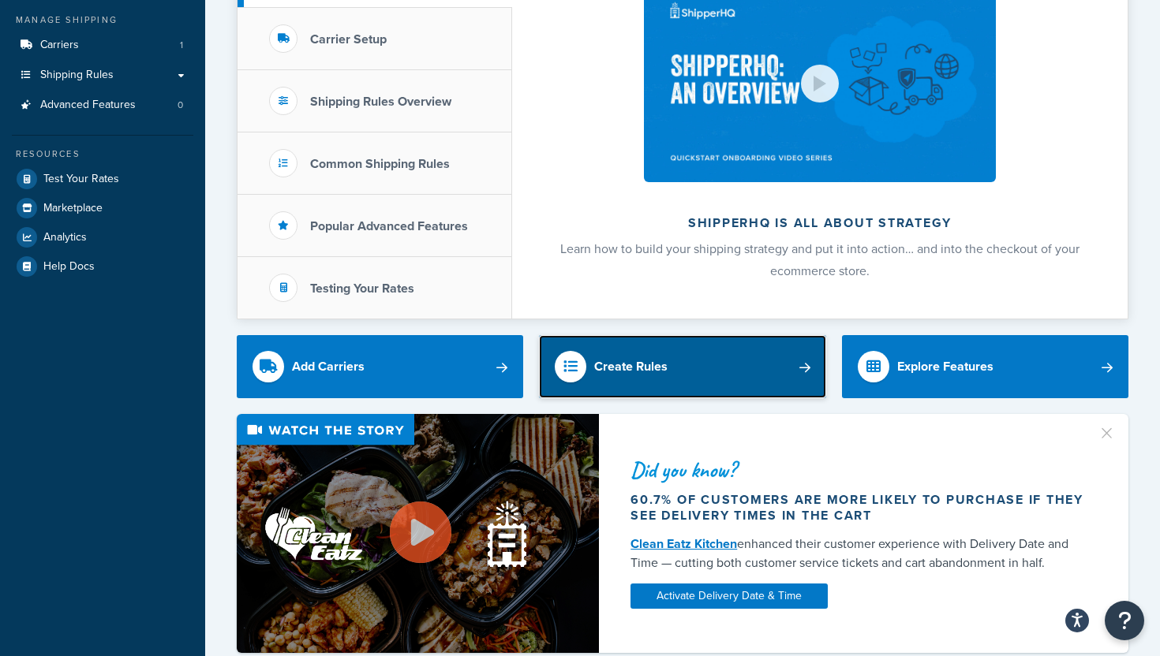
click at [743, 372] on link "Create Rules" at bounding box center [682, 366] width 286 height 63
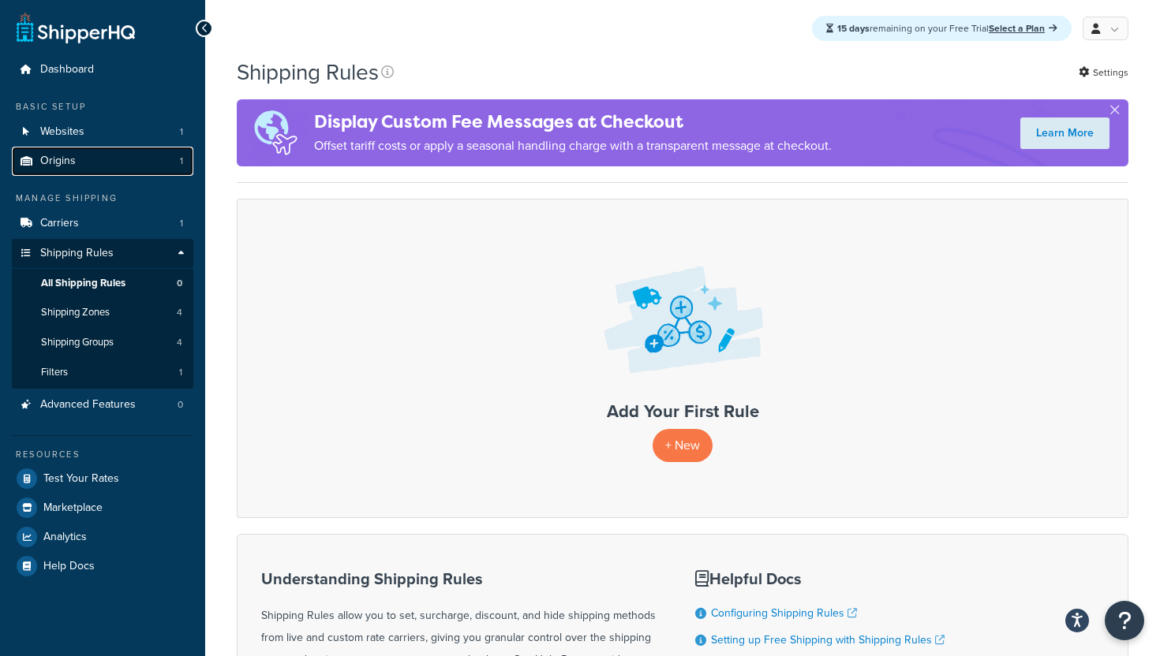
click at [78, 168] on link "Origins 1" at bounding box center [102, 161] width 181 height 29
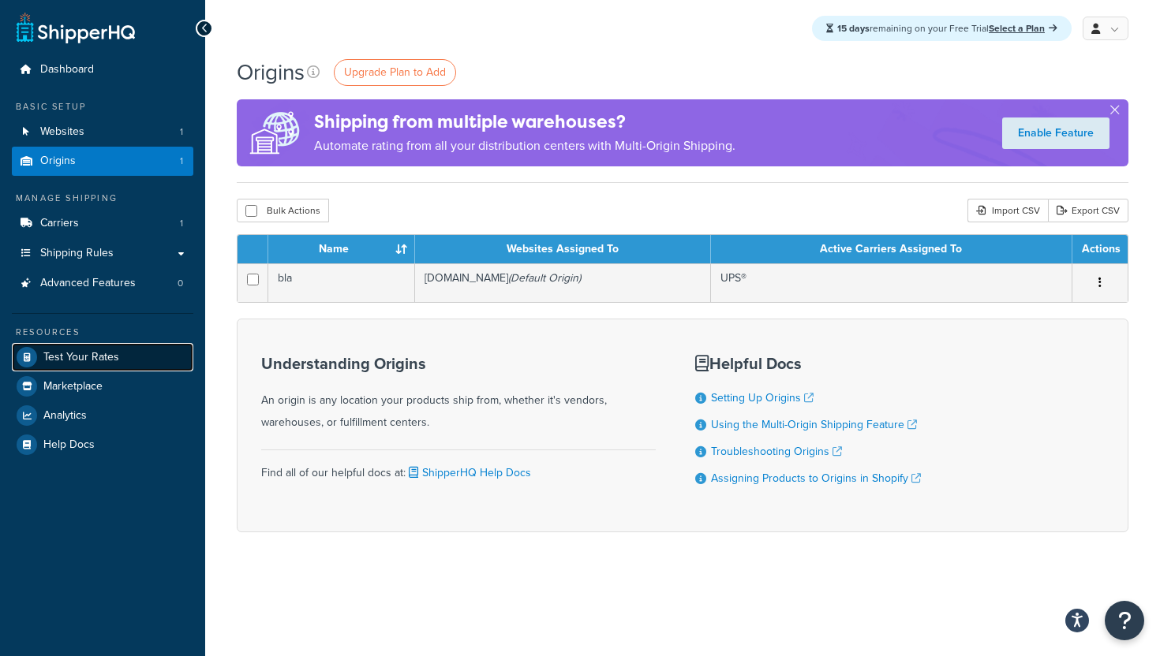
click at [50, 348] on link "Test Your Rates" at bounding box center [102, 357] width 181 height 28
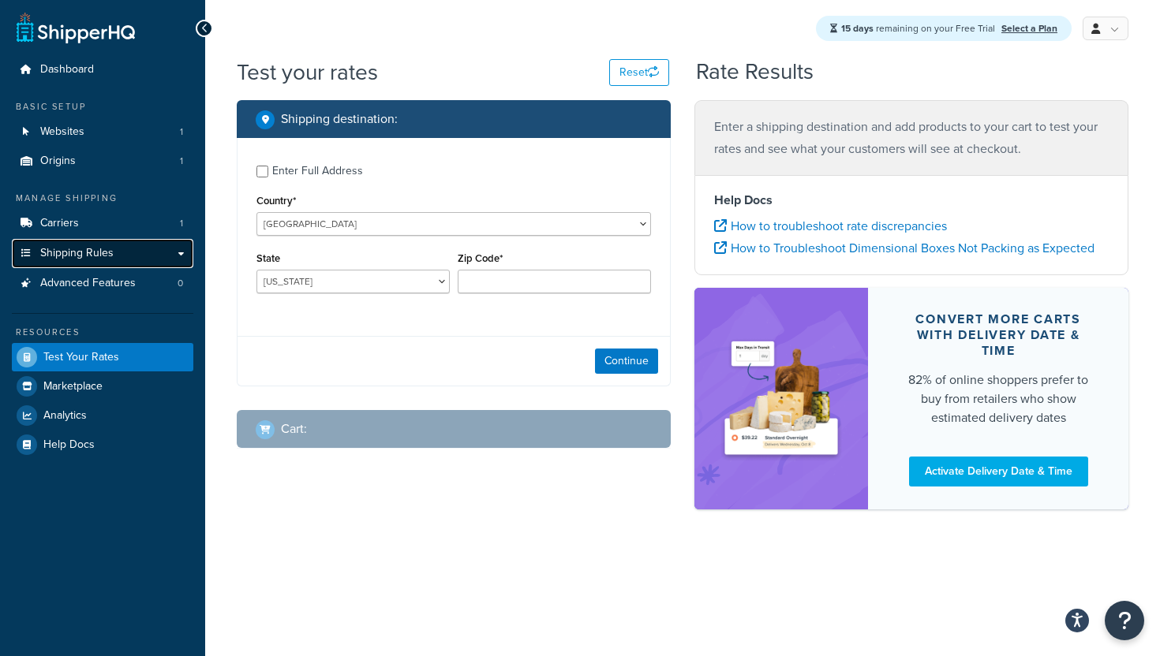
click at [61, 254] on span "Shipping Rules" at bounding box center [76, 253] width 73 height 13
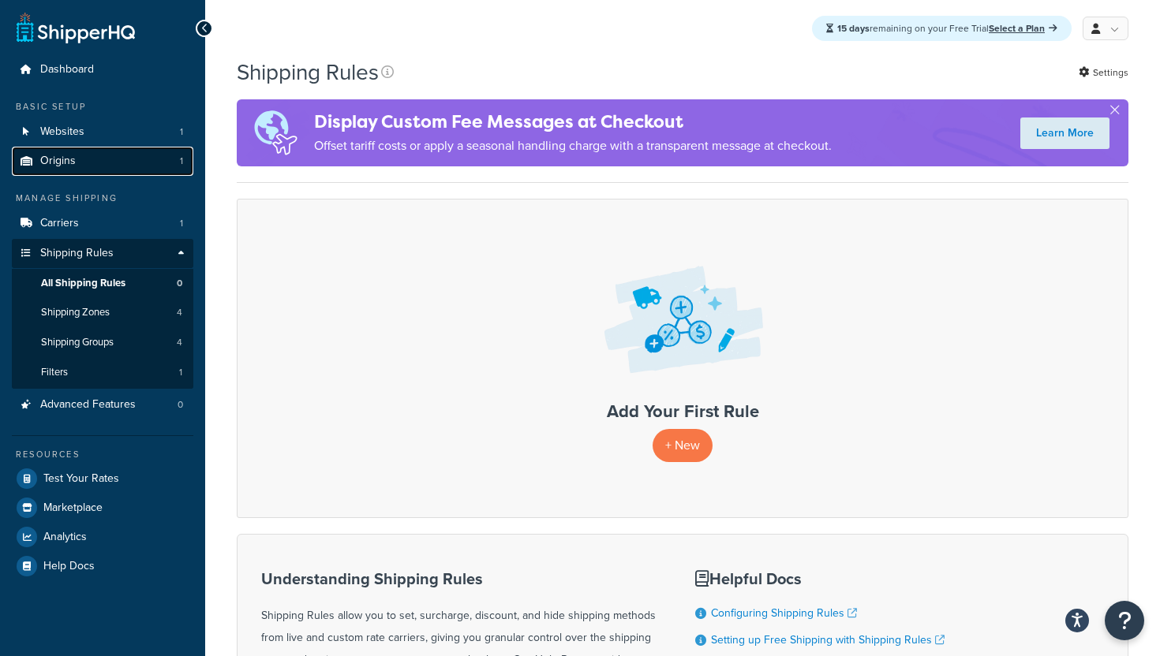
click at [56, 159] on span "Origins" at bounding box center [58, 161] width 36 height 13
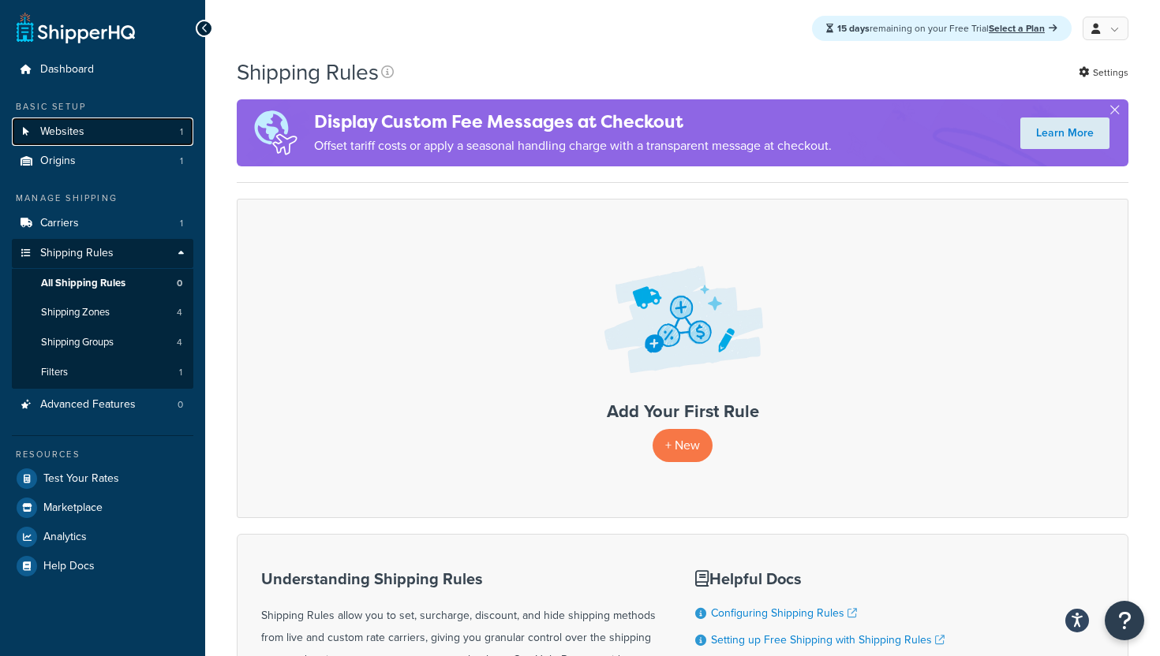
click at [52, 126] on span "Websites" at bounding box center [62, 131] width 44 height 13
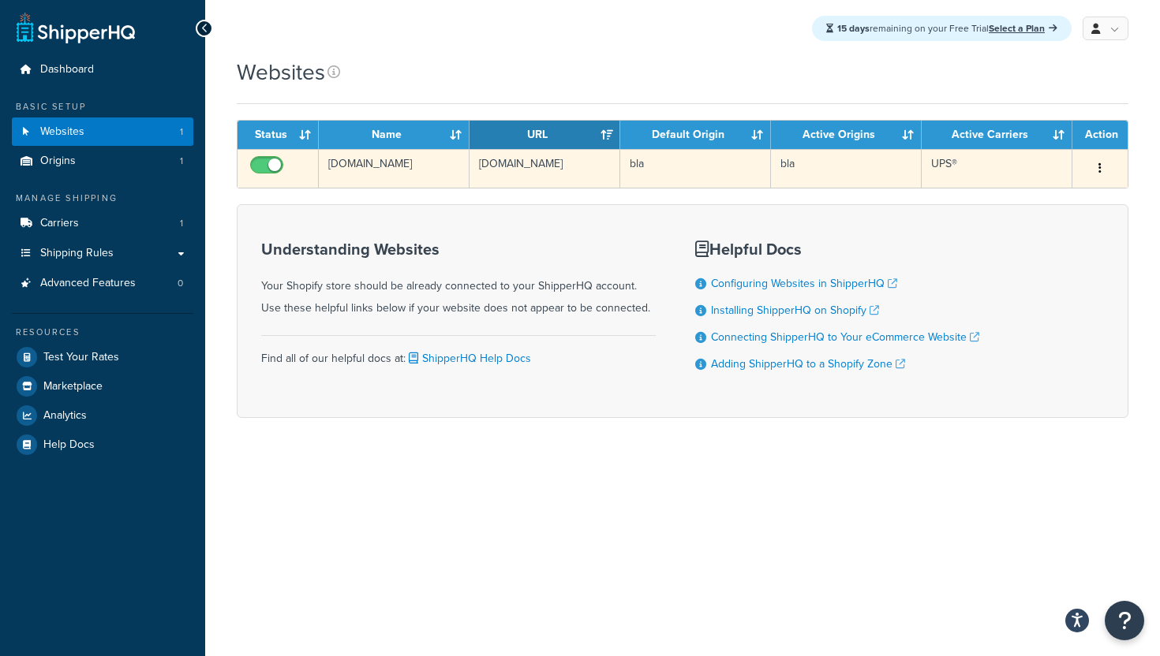
click at [257, 165] on input "checkbox" at bounding box center [268, 169] width 43 height 20
checkbox input "false"
